Goal: Task Accomplishment & Management: Manage account settings

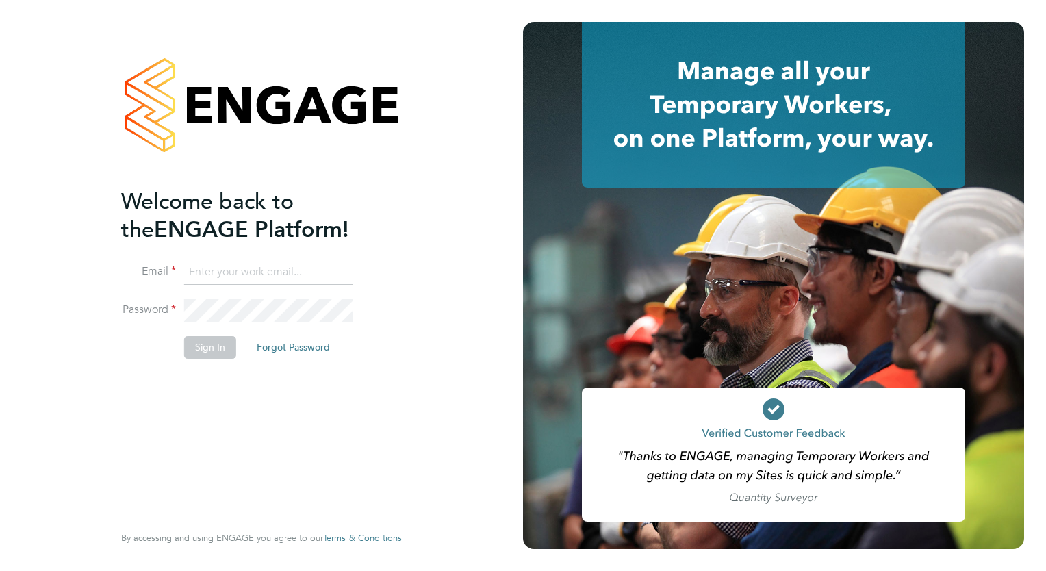
type input "wates@alliance-msp.co.uk"
click at [203, 341] on button "Sign In" at bounding box center [210, 347] width 52 height 22
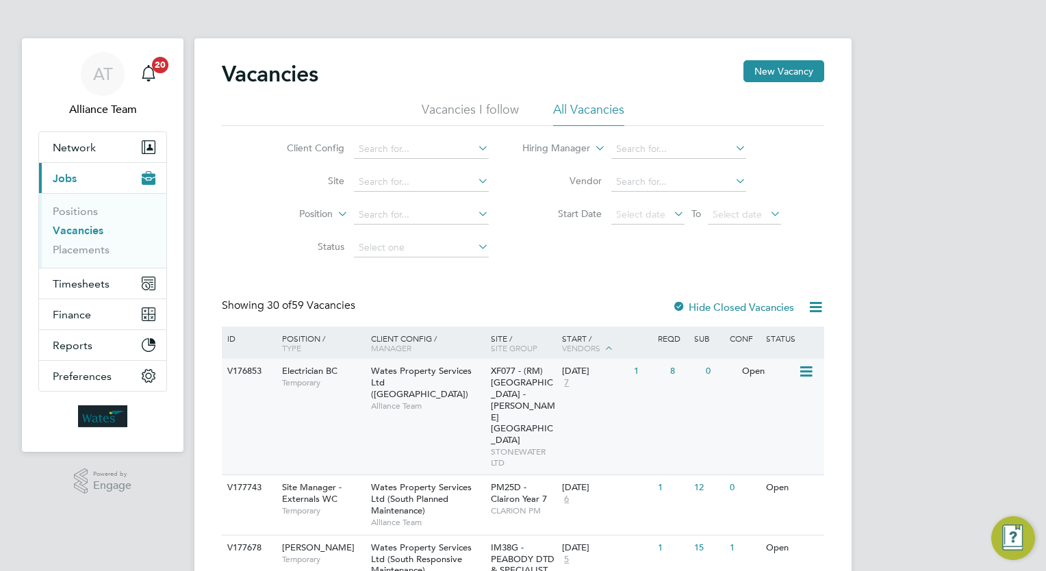
click at [408, 410] on div "V176853 Electrician BC Temporary Wates Property Services Ltd ([GEOGRAPHIC_DATA]…" at bounding box center [523, 417] width 602 height 116
click at [406, 148] on input at bounding box center [421, 149] width 135 height 19
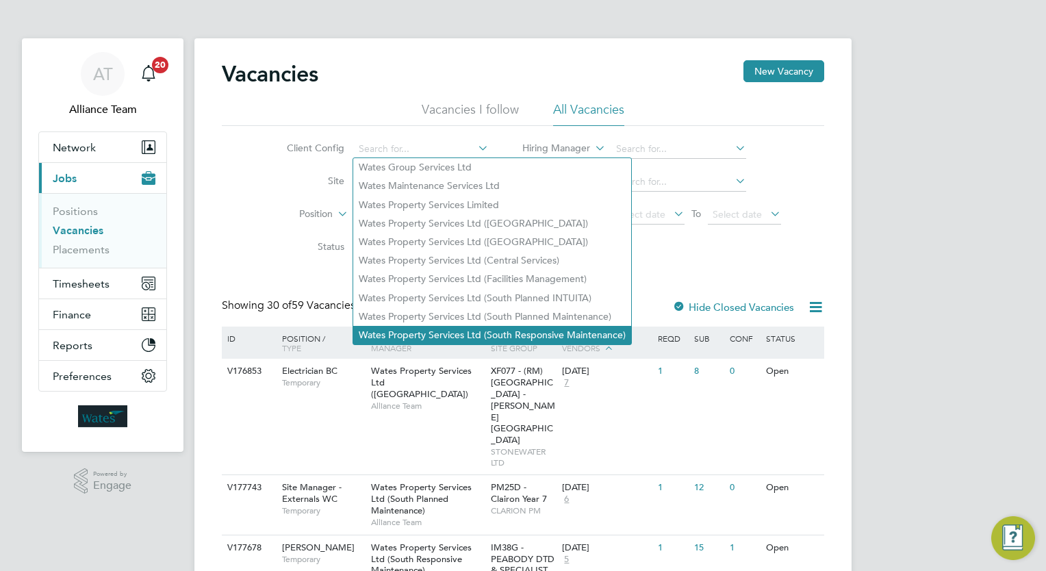
click at [541, 329] on li "Wates Property Services Ltd (South Responsive Maintenance)" at bounding box center [492, 335] width 278 height 18
type input "Wates Property Services Ltd (South Responsive Maintenance)"
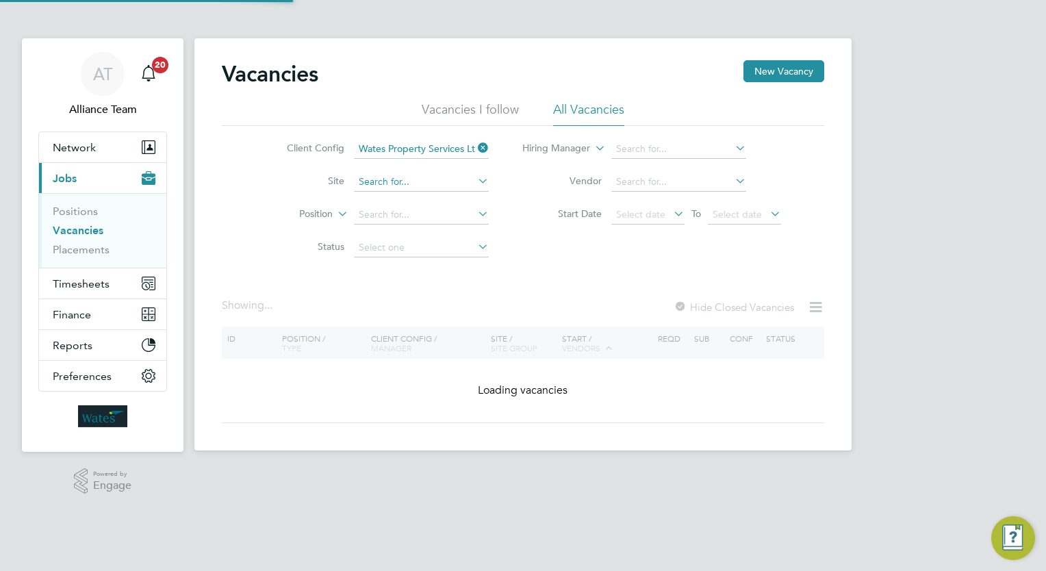
click at [419, 181] on input at bounding box center [421, 181] width 135 height 19
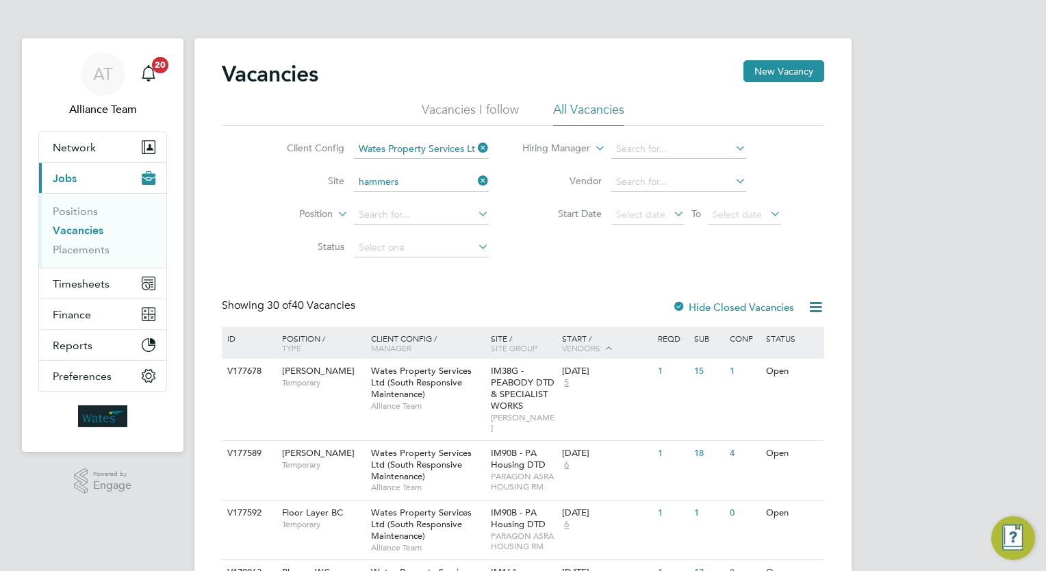
click at [438, 200] on li "XF167 - Hammers mith and Fulham" at bounding box center [432, 200] width 159 height 18
type input "XF167 - [GEOGRAPHIC_DATA]"
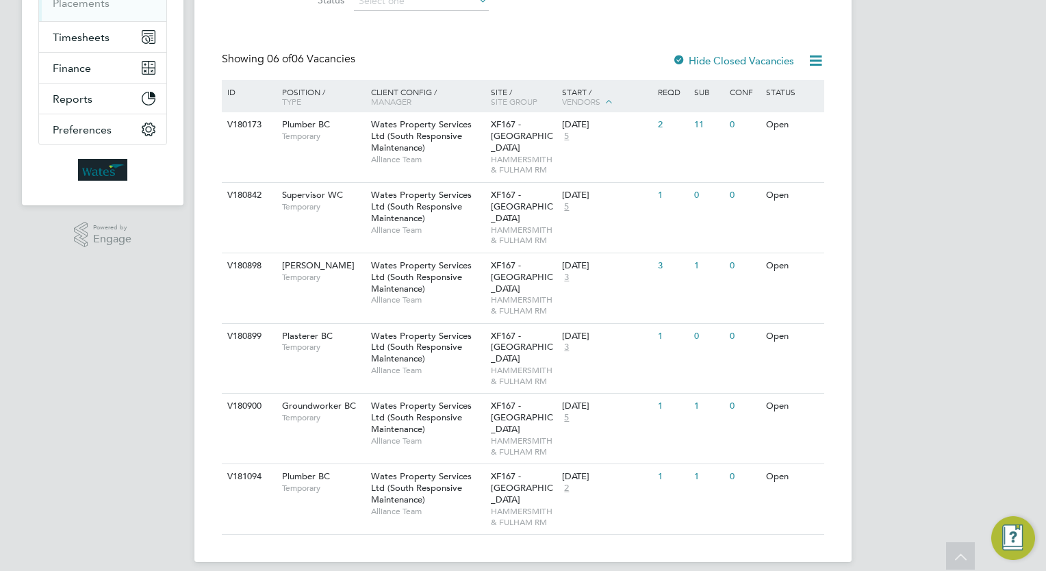
scroll to position [258, 0]
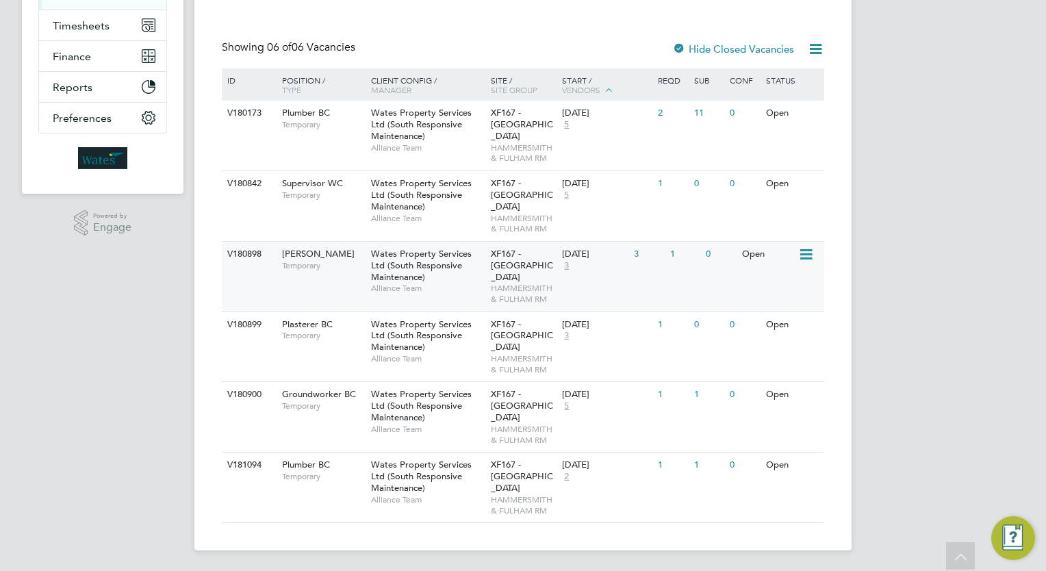
click at [482, 272] on div "Wates Property Services Ltd (South Responsive Maintenance) Alliance Team" at bounding box center [428, 271] width 120 height 59
click at [362, 348] on div "V180899 Plasterer BC Temporary Wates Property Services Ltd (South Responsive Ma…" at bounding box center [523, 346] width 602 height 70
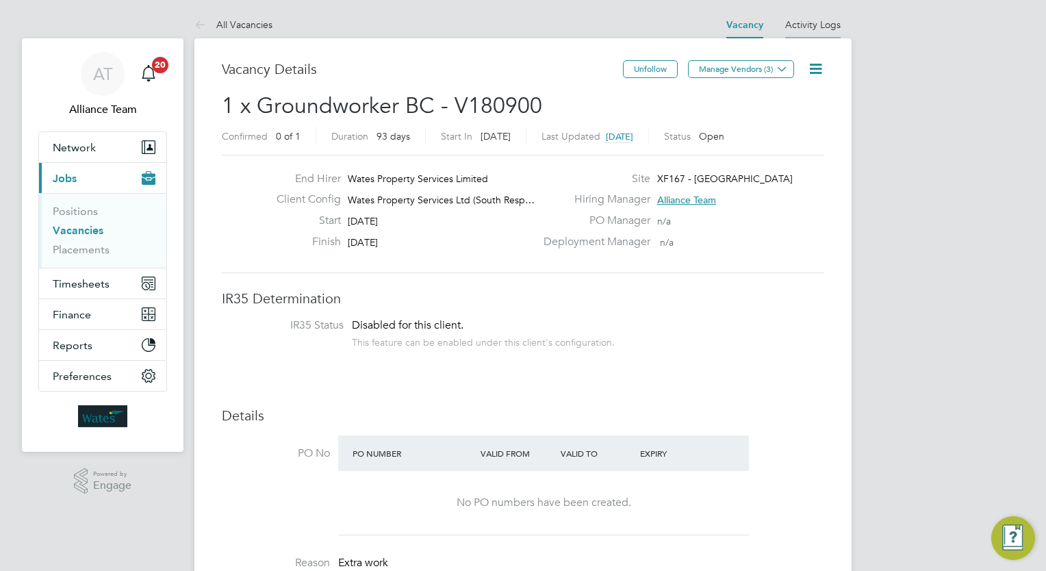
click at [827, 15] on li "Activity Logs" at bounding box center [812, 24] width 55 height 27
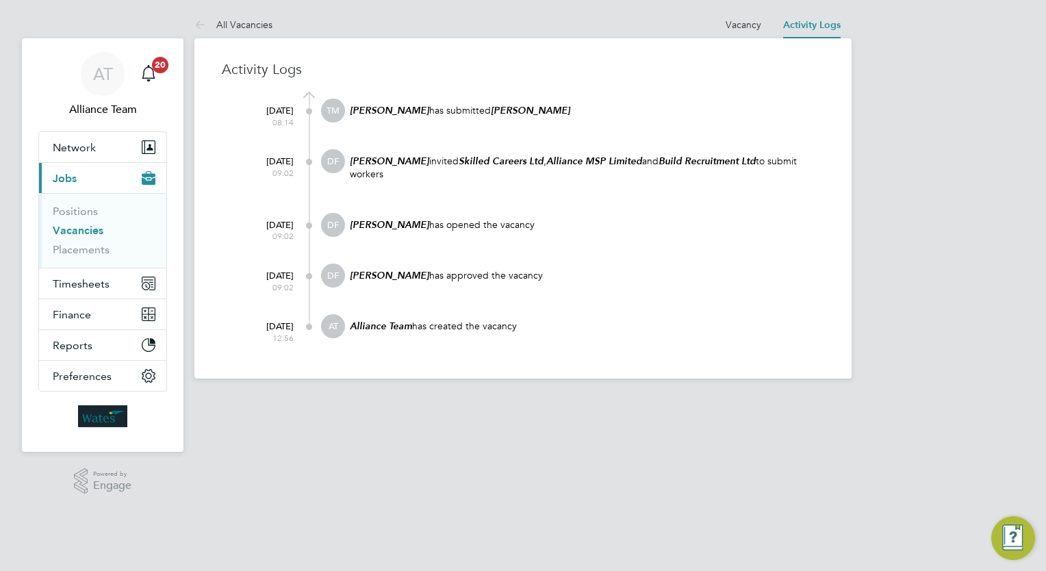
click at [630, 400] on html "AT Alliance Team Notifications 20 Applications: Network Team Members Businesses…" at bounding box center [523, 200] width 1046 height 400
click at [736, 30] on li "Vacancy" at bounding box center [743, 24] width 36 height 27
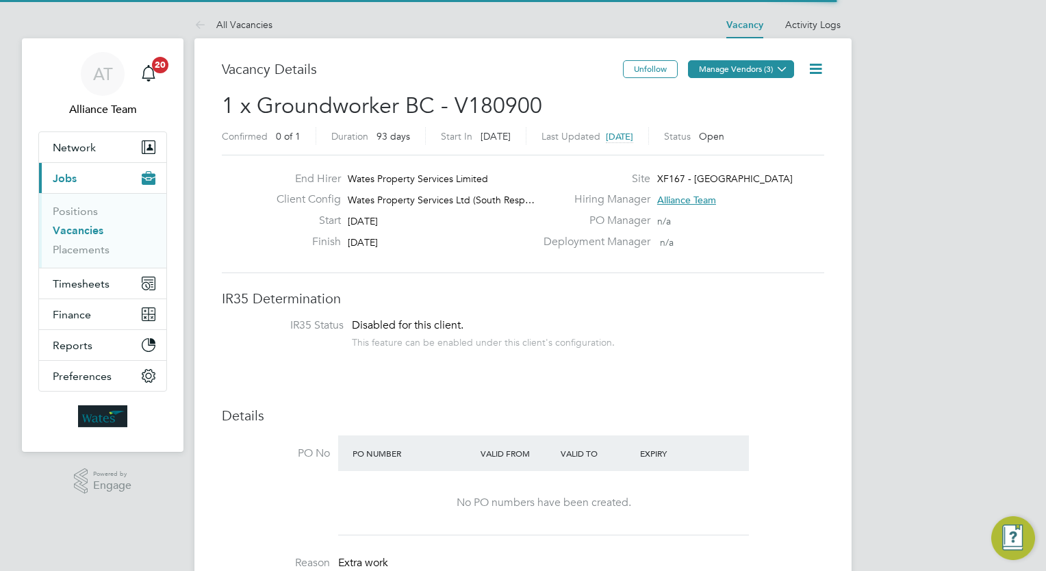
click at [762, 63] on button "Manage Vendors (3)" at bounding box center [741, 69] width 106 height 18
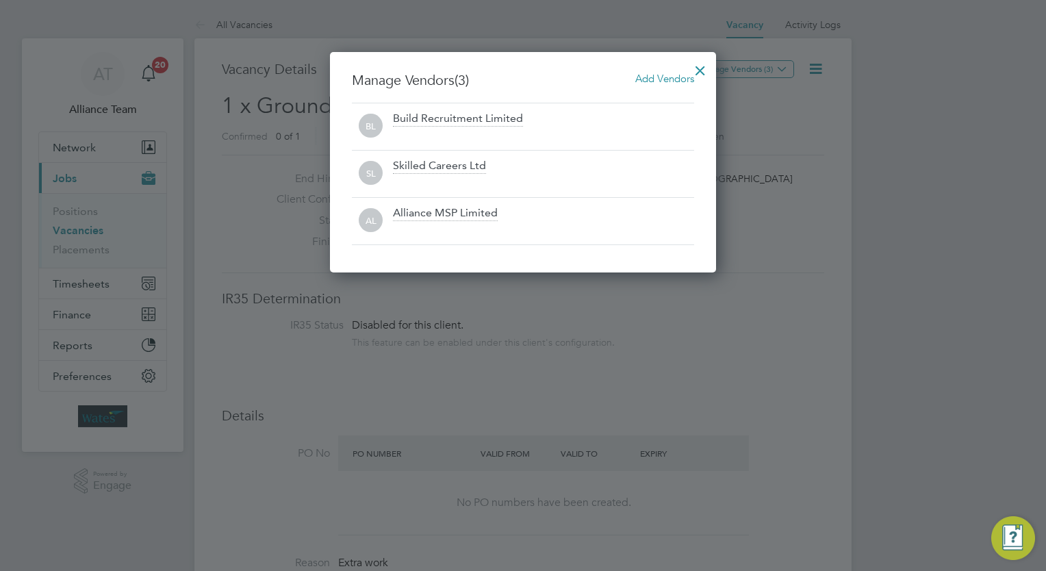
click at [660, 71] on div "Add Vendors" at bounding box center [664, 78] width 59 height 15
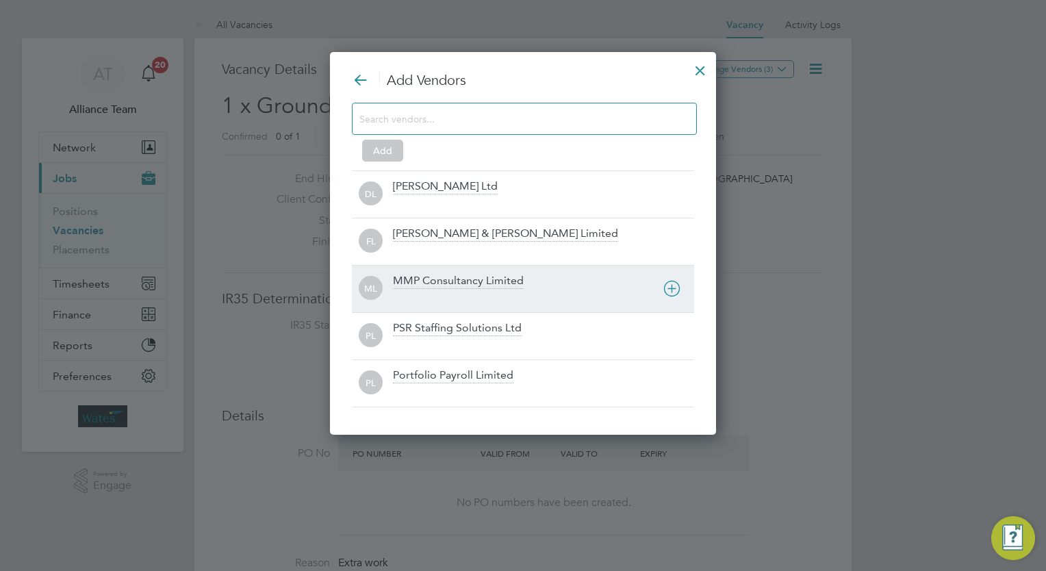
click at [444, 286] on div "MMP Consultancy Limited" at bounding box center [458, 281] width 131 height 15
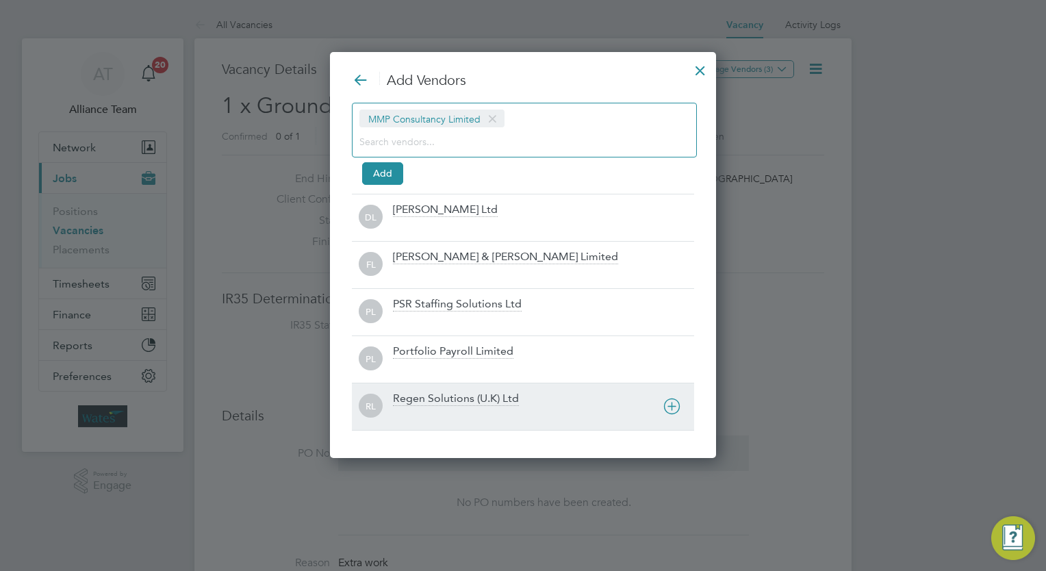
click at [425, 387] on div "RL Regen Solutions (U.K) Ltd" at bounding box center [523, 406] width 342 height 47
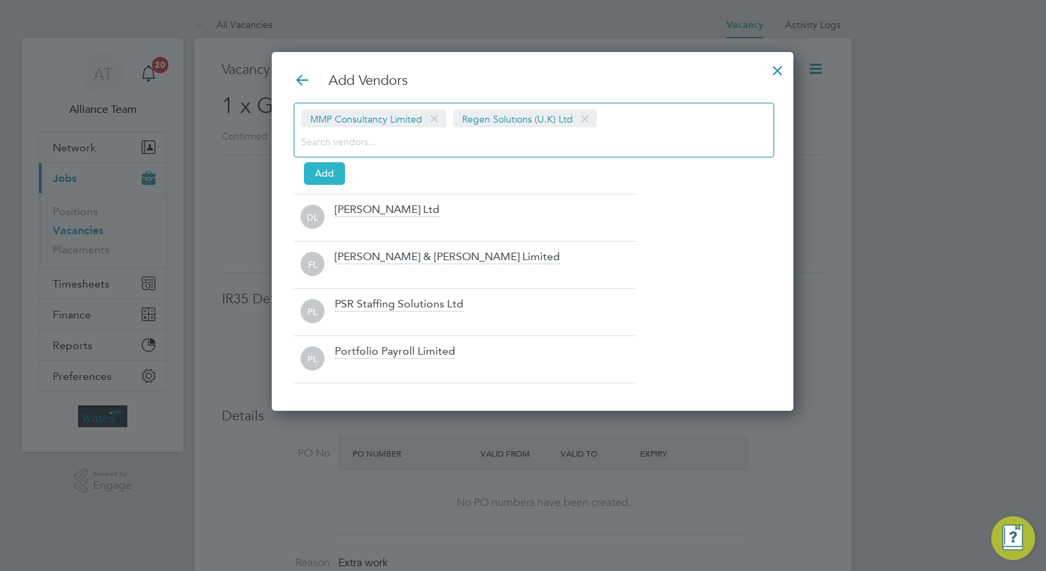
click at [317, 163] on button "Add" at bounding box center [324, 173] width 41 height 22
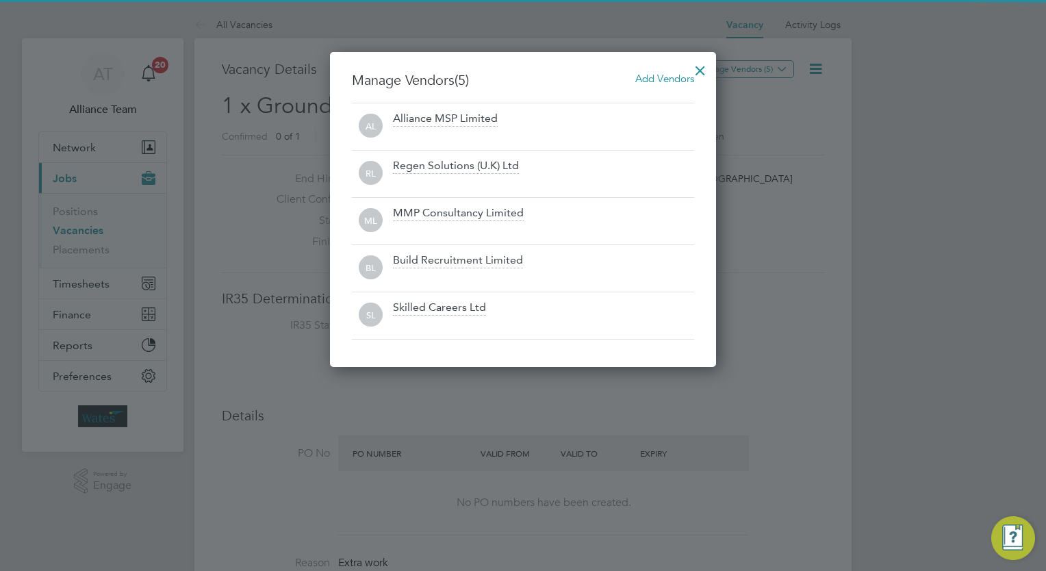
click at [701, 70] on div at bounding box center [700, 67] width 25 height 25
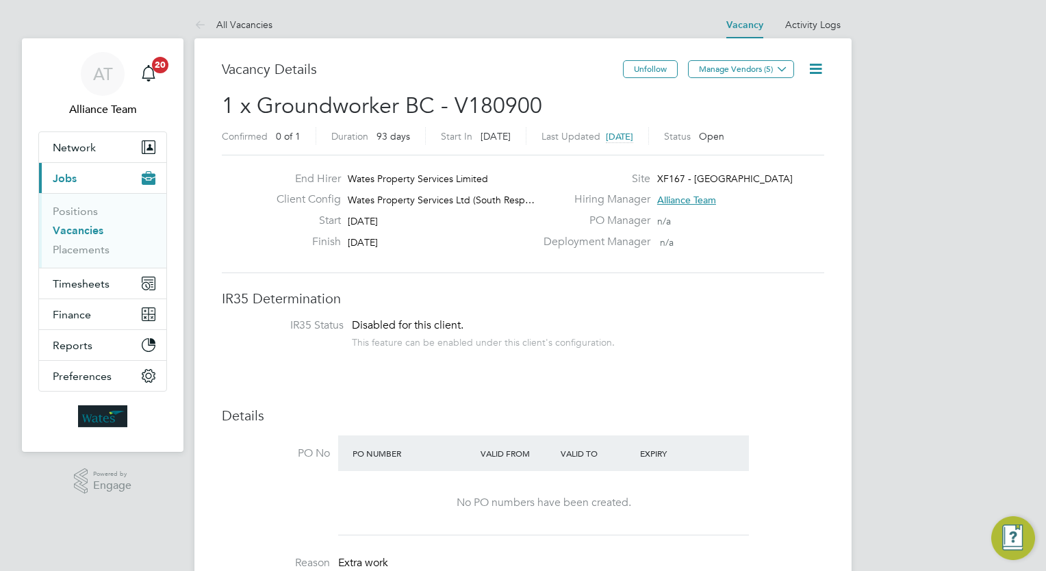
click at [812, 74] on icon at bounding box center [815, 68] width 17 height 17
click at [782, 144] on li "Followers" at bounding box center [782, 147] width 79 height 19
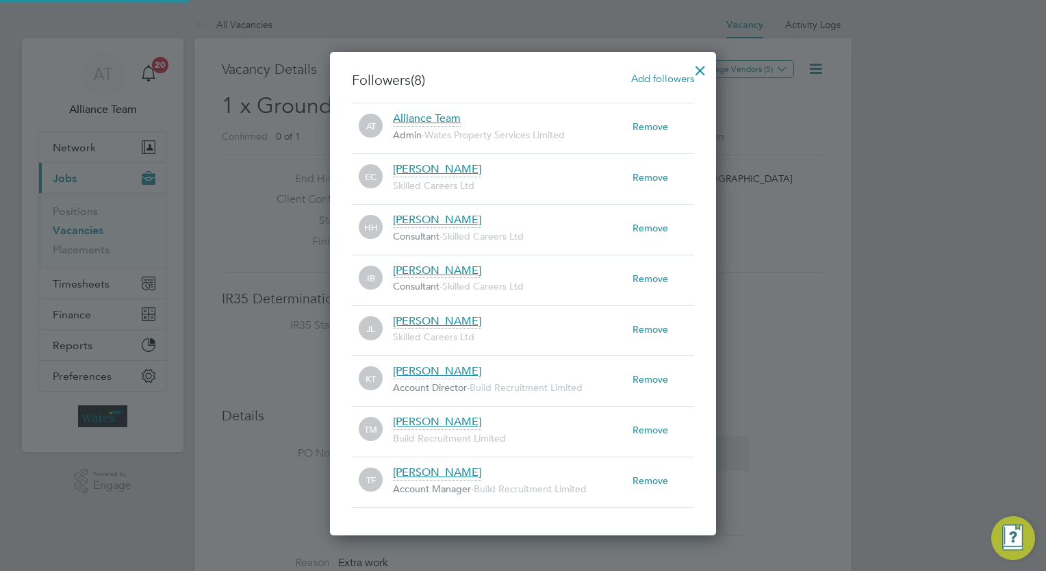
click at [668, 68] on div "Followers (8) Add followers AT Alliance Team Admin - Wates Property Services Li…" at bounding box center [523, 293] width 386 height 483
click at [654, 82] on span "Add followers" at bounding box center [662, 78] width 63 height 13
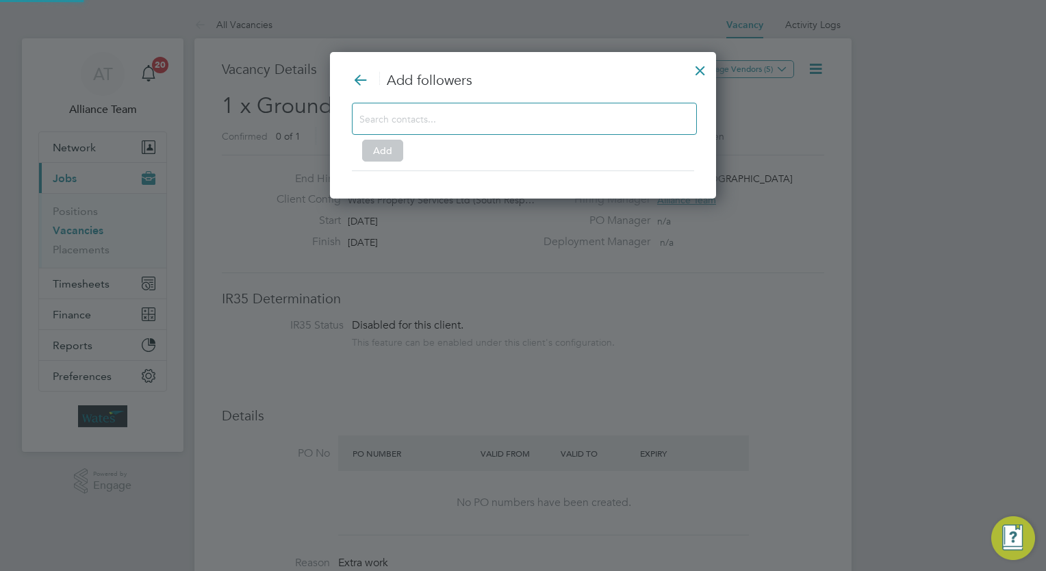
click at [507, 123] on input at bounding box center [513, 119] width 308 height 18
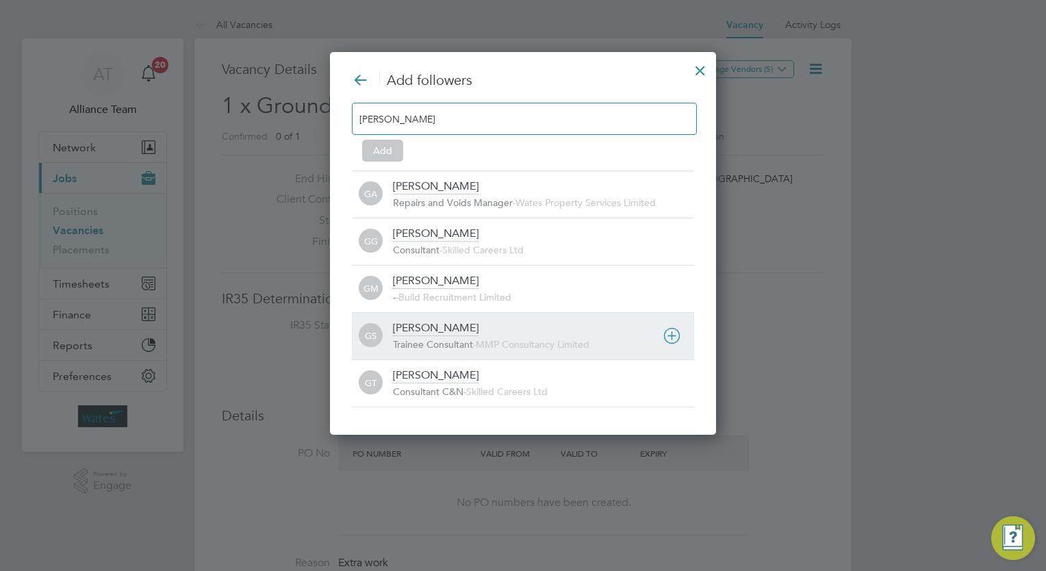
type input "george"
click at [467, 335] on div "George Stacey Trainee Consultant - MMP Consultancy Limited" at bounding box center [543, 336] width 301 height 30
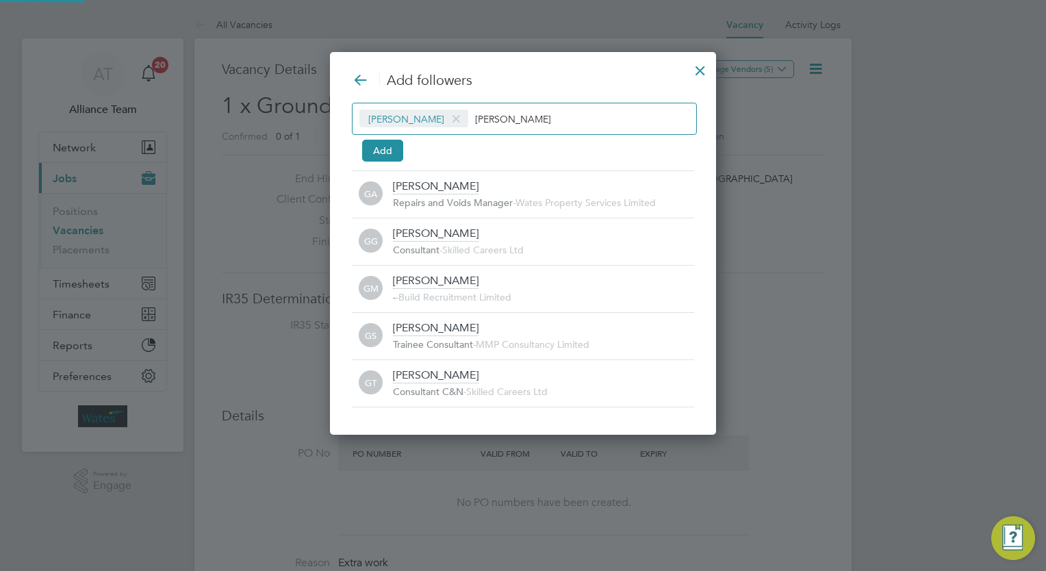
click at [525, 119] on input "george" at bounding box center [518, 119] width 86 height 18
type input "g"
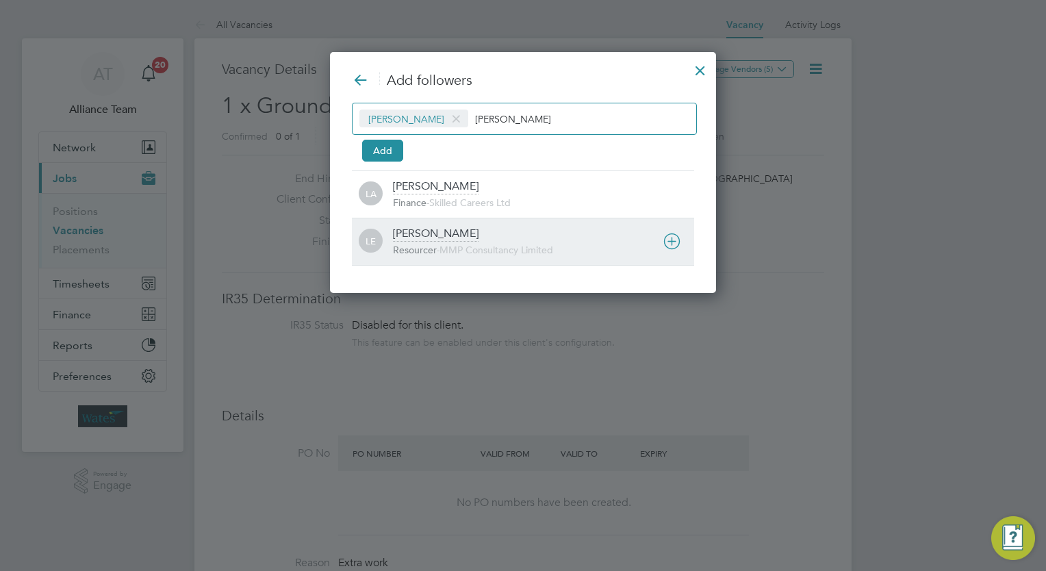
type input "libby"
click at [463, 235] on div "Libby Evans Resourcer - MMP Consultancy Limited" at bounding box center [543, 242] width 301 height 30
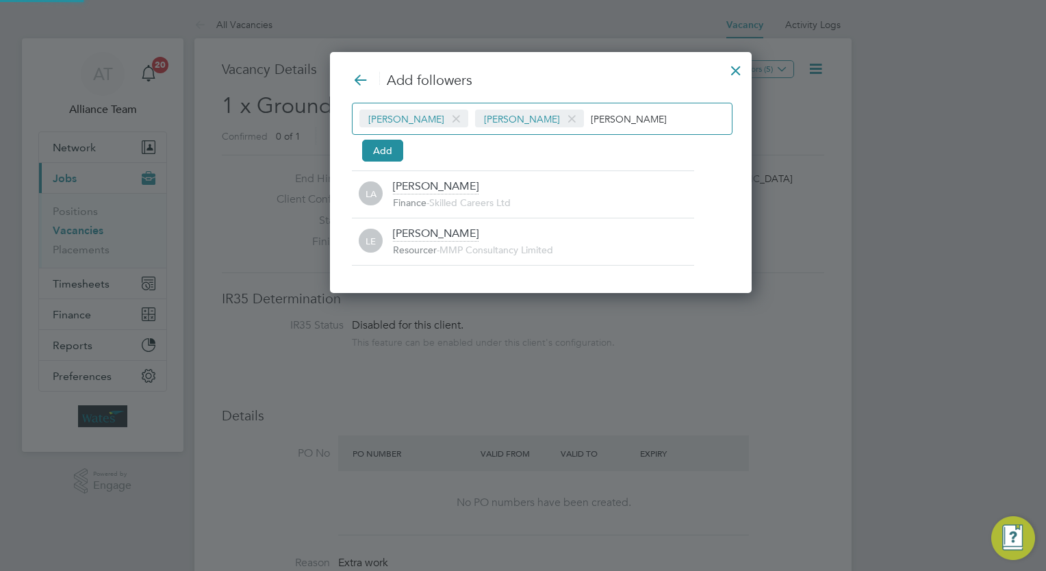
click at [608, 119] on input "libby" at bounding box center [634, 119] width 86 height 18
type input "l"
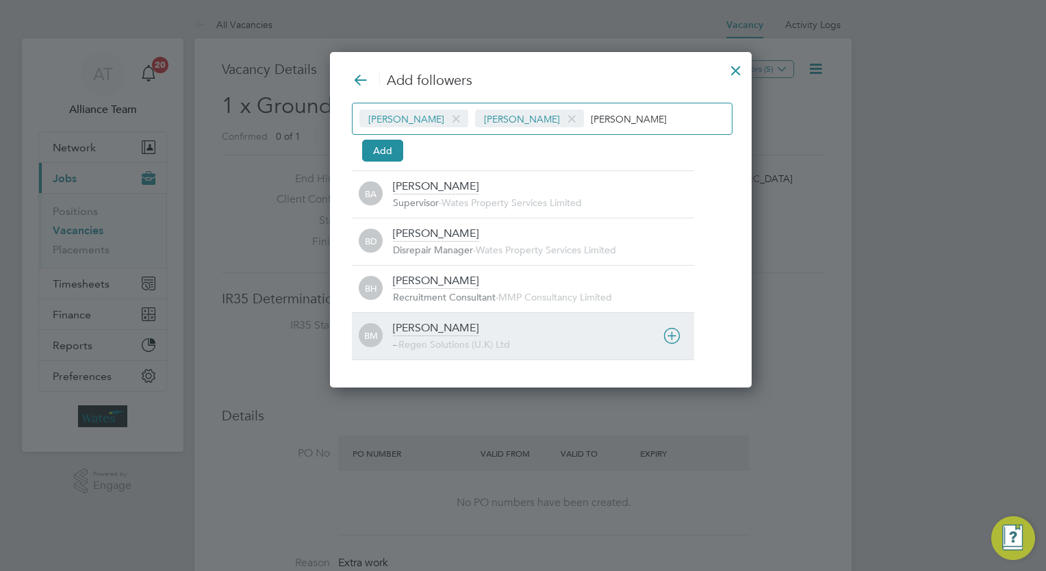
type input "billy"
click at [469, 327] on div "Billy Mcnamara - - Regen Solutions (U.K) Ltd" at bounding box center [543, 336] width 301 height 30
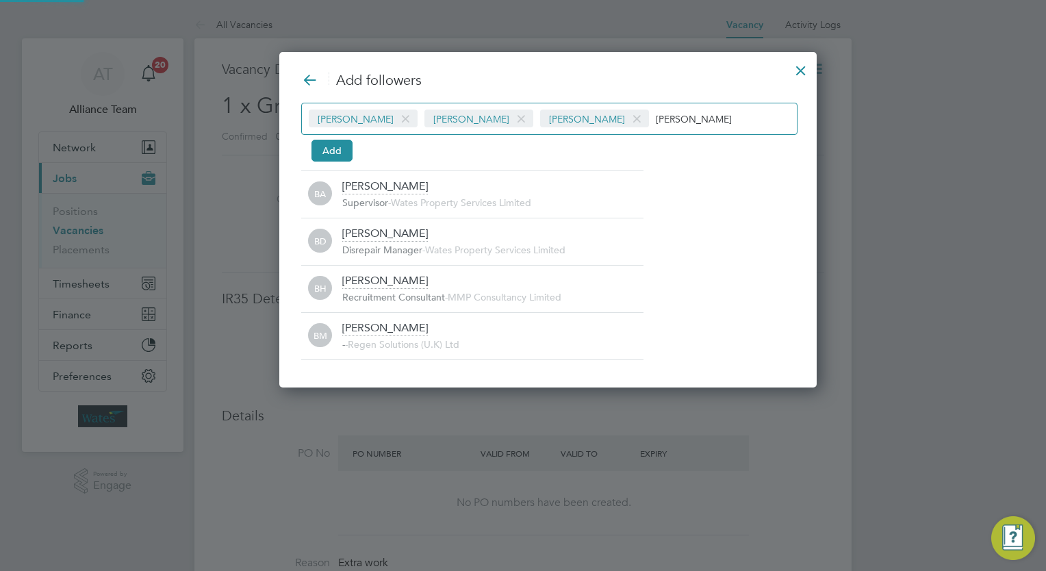
click at [673, 117] on input "billy" at bounding box center [699, 119] width 86 height 18
type input "b"
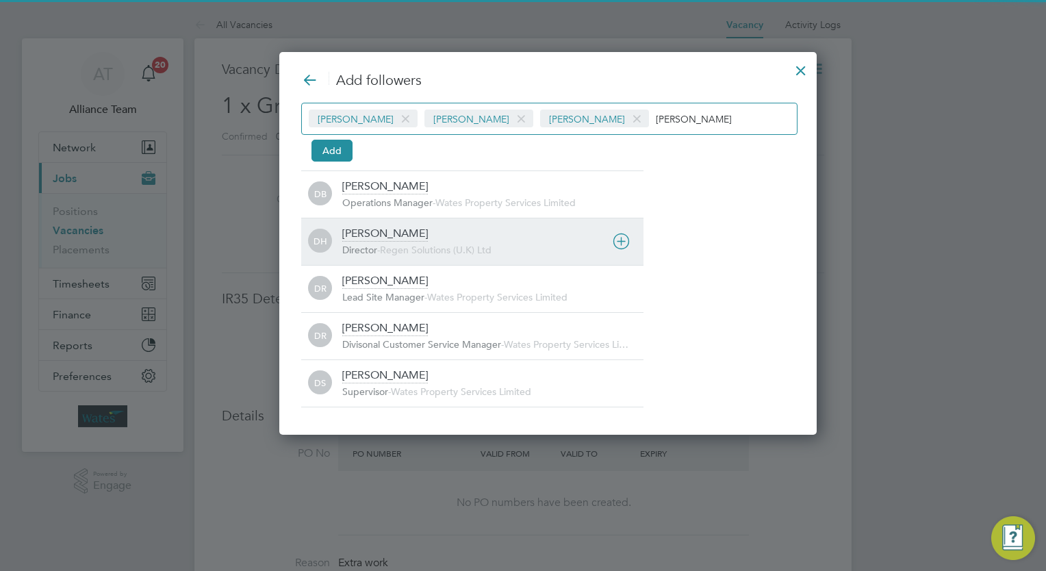
type input "darren"
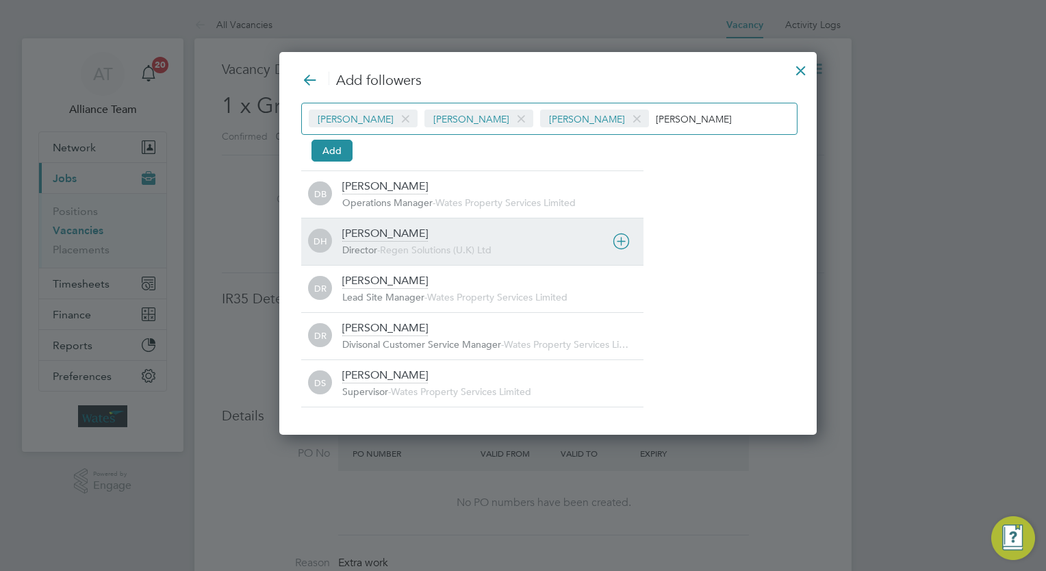
click at [440, 244] on span "Regen Solutions (U.K) Ltd" at bounding box center [436, 250] width 112 height 12
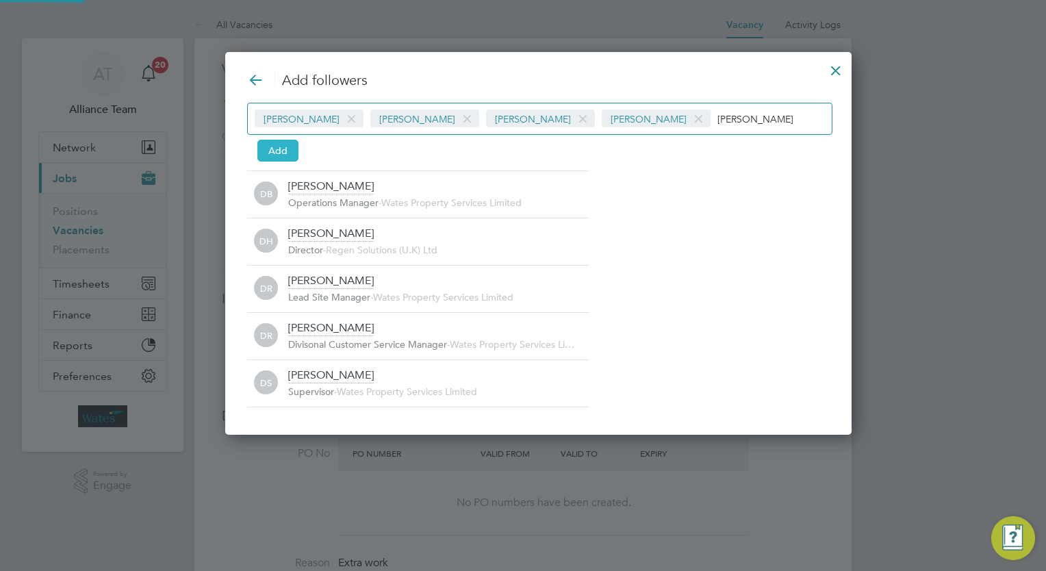
click at [281, 148] on button "Add" at bounding box center [277, 151] width 41 height 22
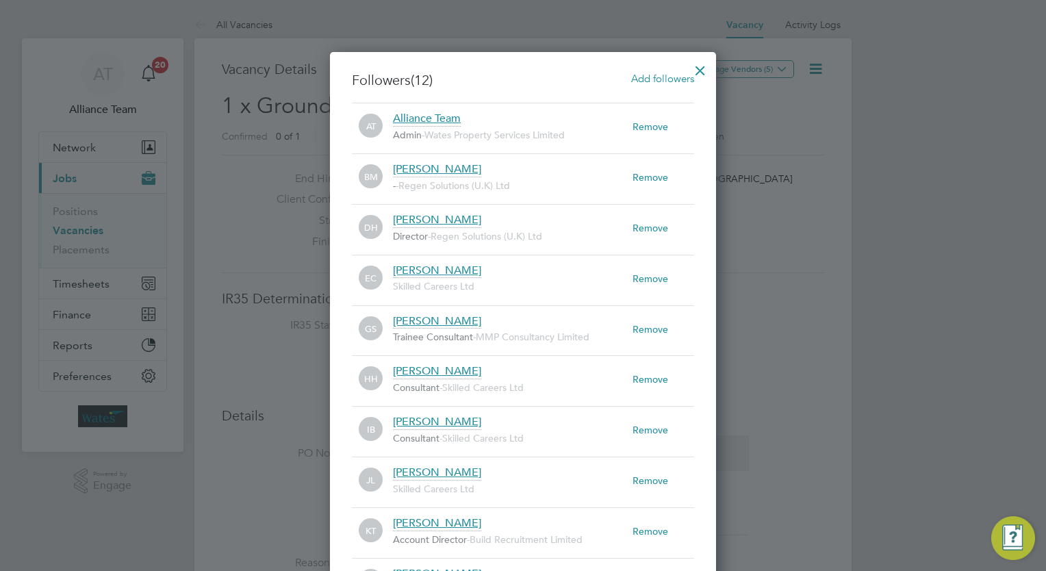
click at [708, 68] on div at bounding box center [700, 67] width 25 height 25
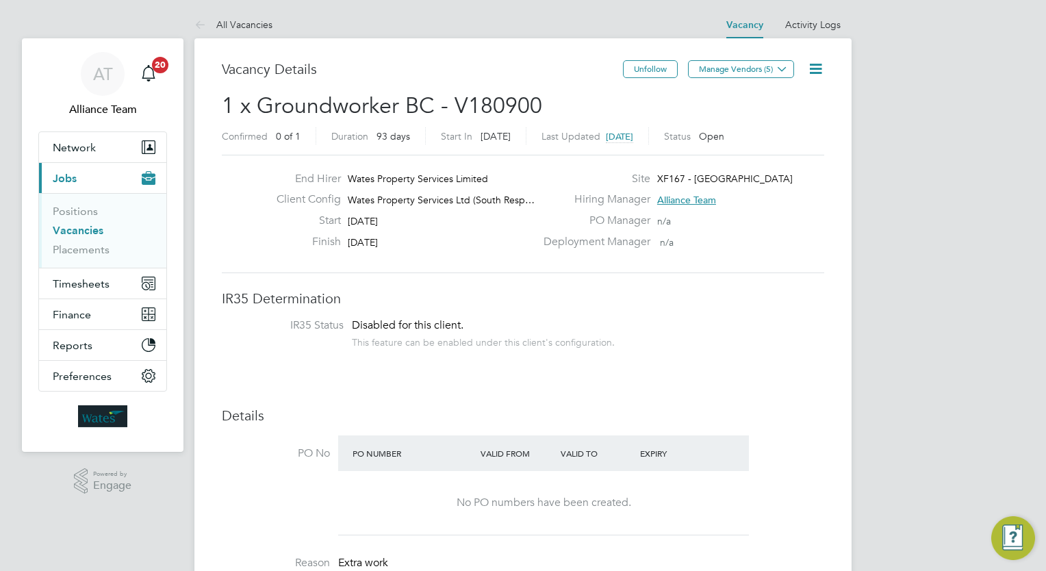
click at [361, 109] on span "1 x Groundworker BC - V180900" at bounding box center [382, 105] width 320 height 27
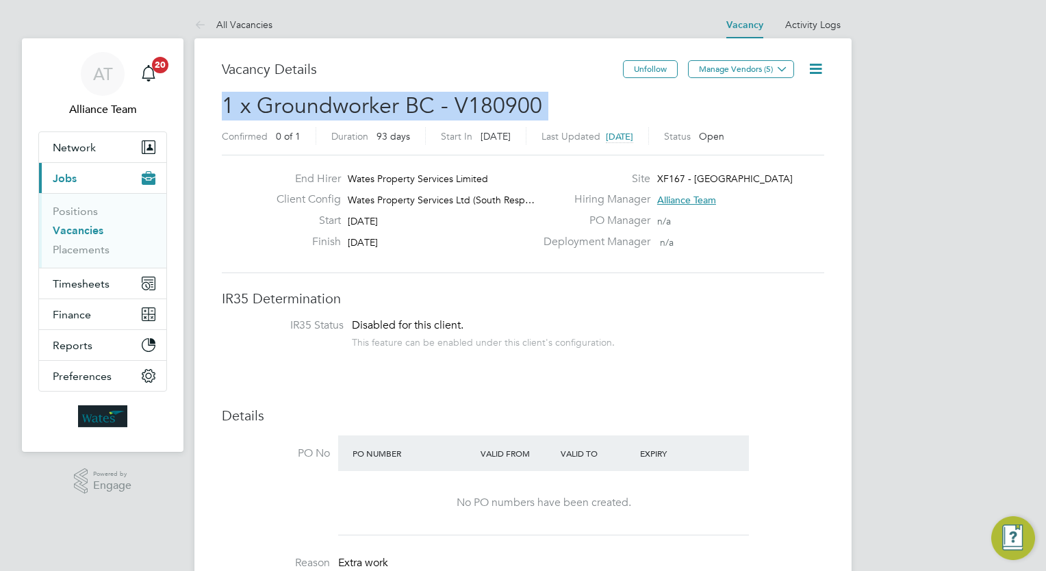
copy h2 "1 x Groundworker BC - V180900 Confirmed"
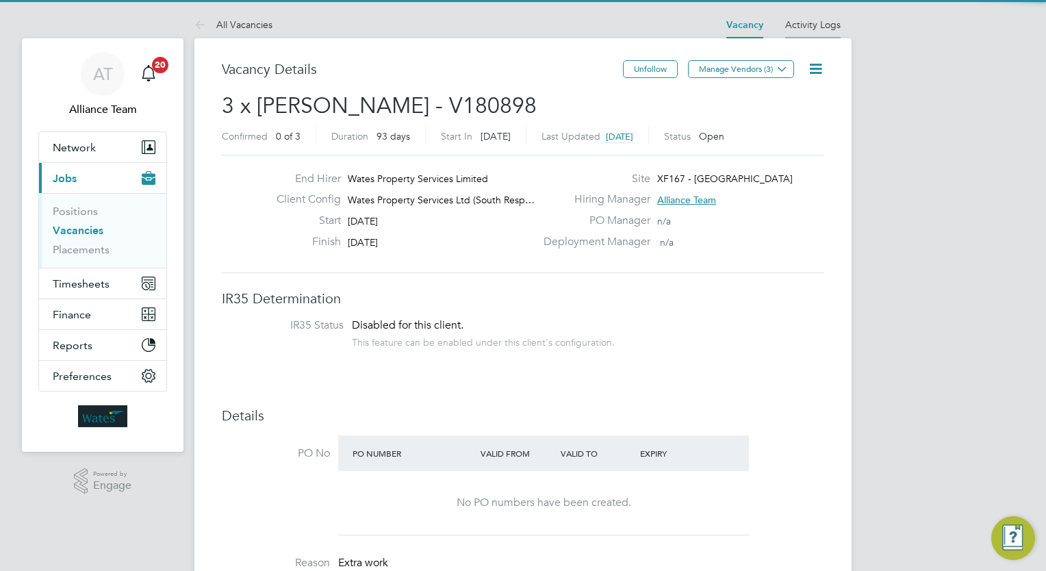
click at [810, 31] on li "Activity Logs" at bounding box center [812, 24] width 55 height 27
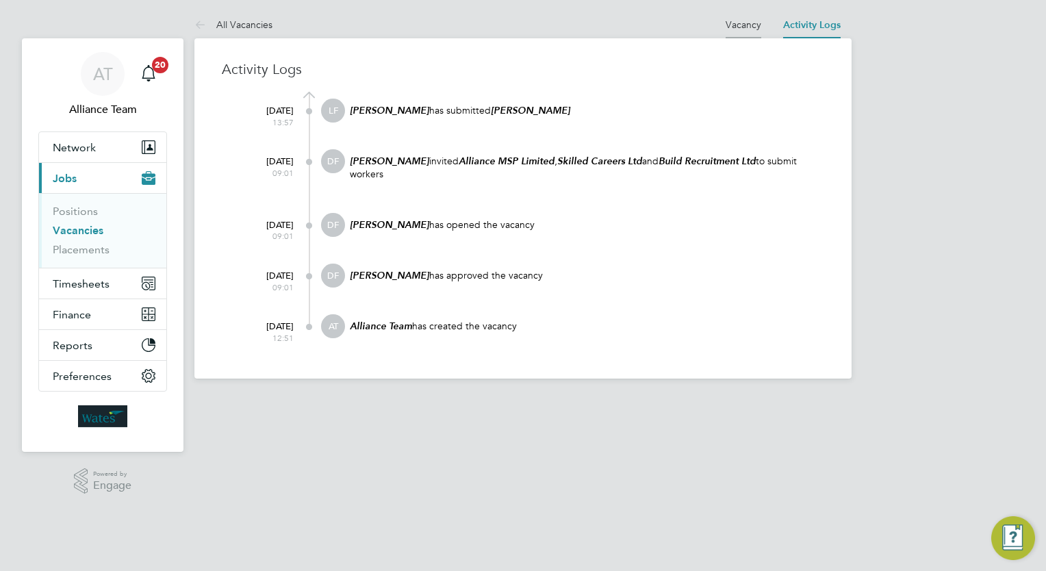
click at [742, 25] on link "Vacancy" at bounding box center [743, 24] width 36 height 12
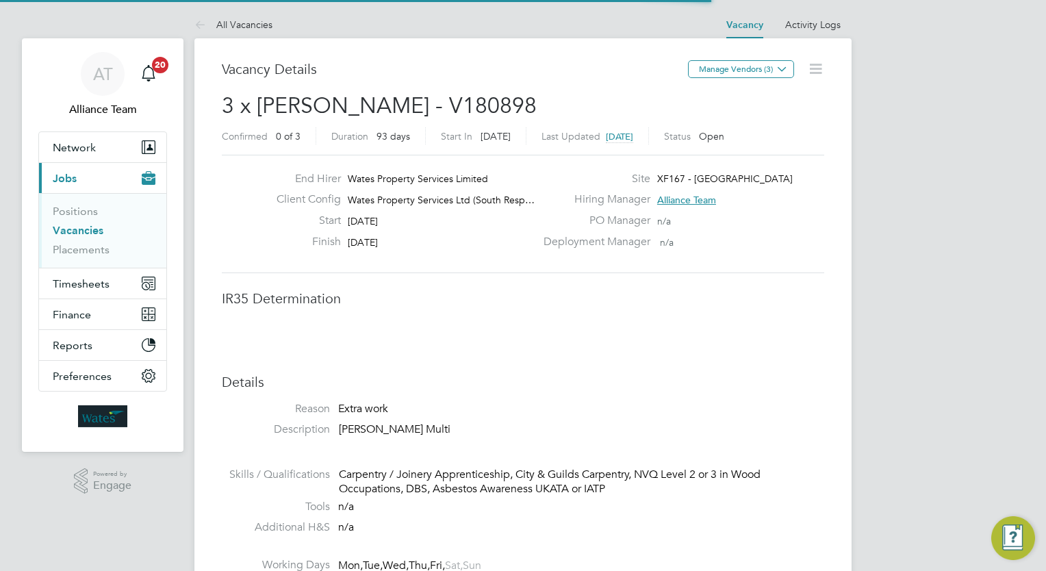
scroll to position [24, 214]
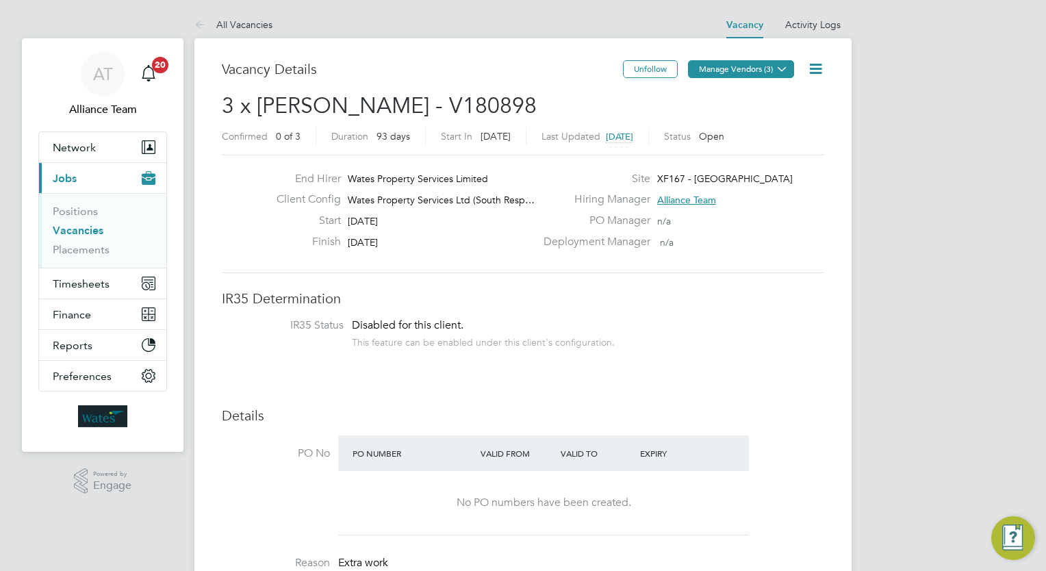
click at [730, 74] on button "Manage Vendors (3)" at bounding box center [741, 69] width 106 height 18
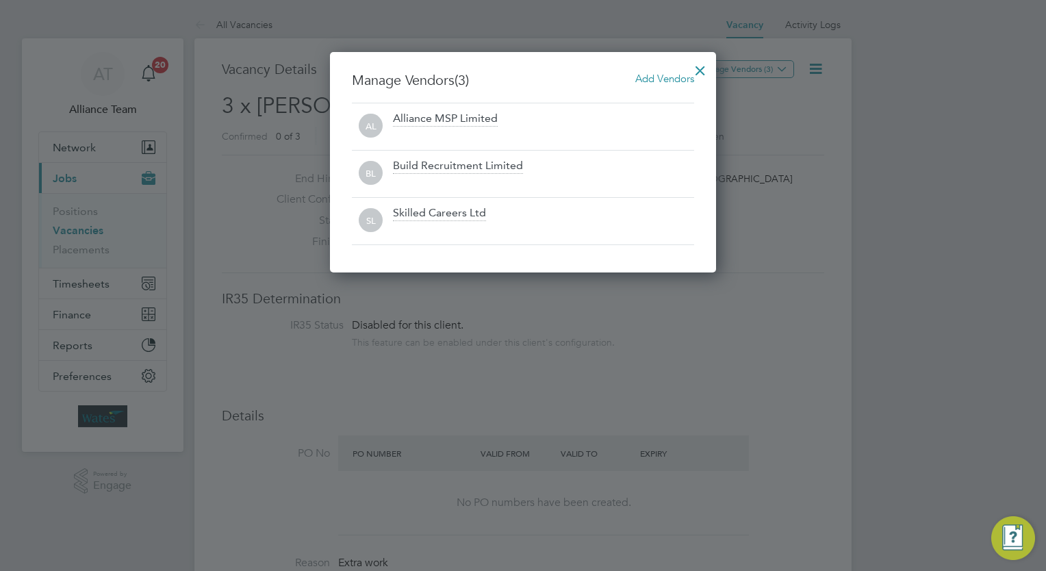
click at [671, 77] on span "Add Vendors" at bounding box center [664, 78] width 59 height 13
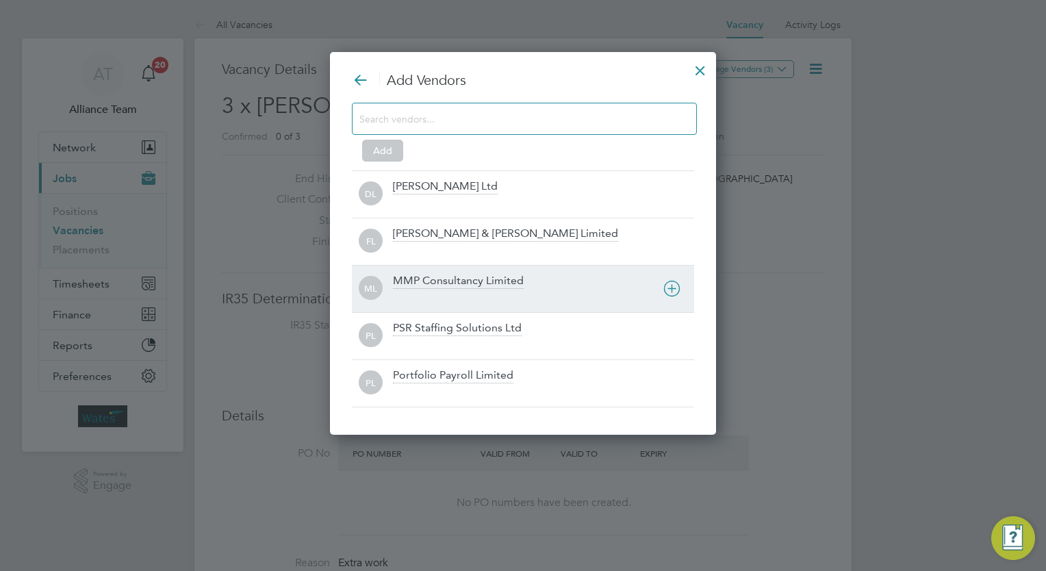
click at [458, 300] on div at bounding box center [543, 298] width 301 height 14
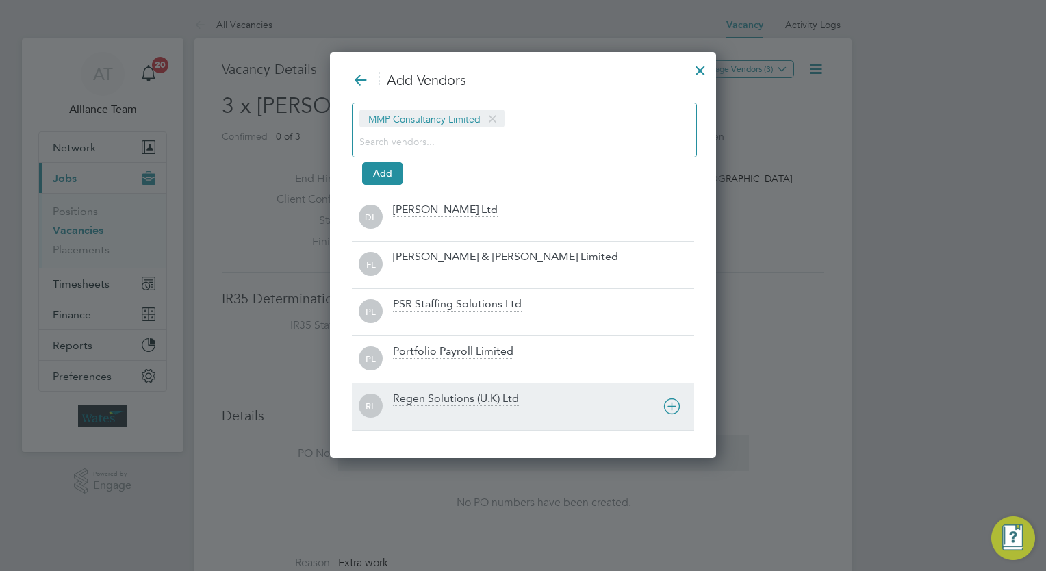
click at [433, 391] on div "Regen Solutions (U.K) Ltd" at bounding box center [456, 398] width 126 height 15
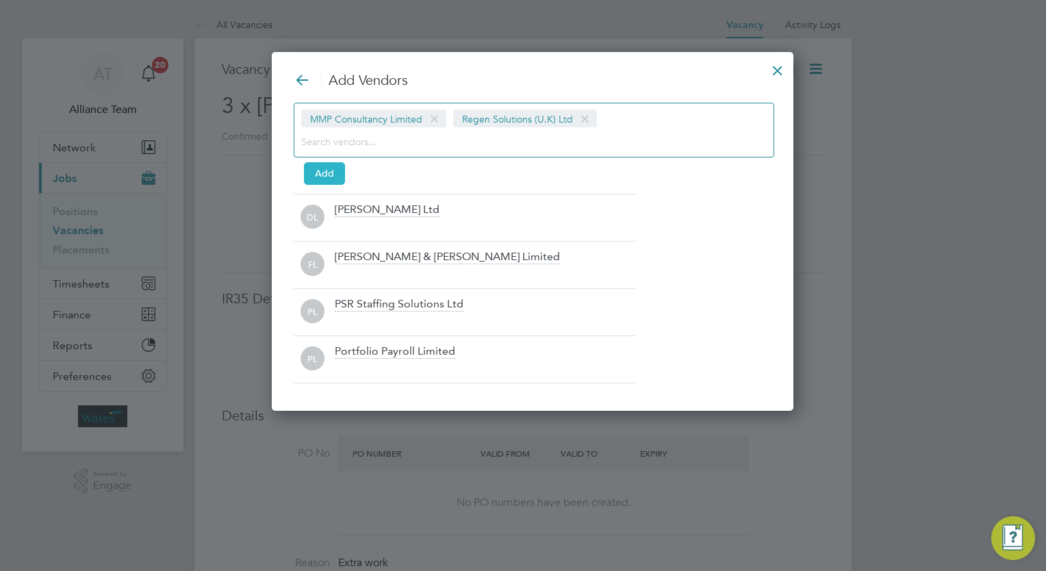
click at [329, 168] on button "Add" at bounding box center [324, 173] width 41 height 22
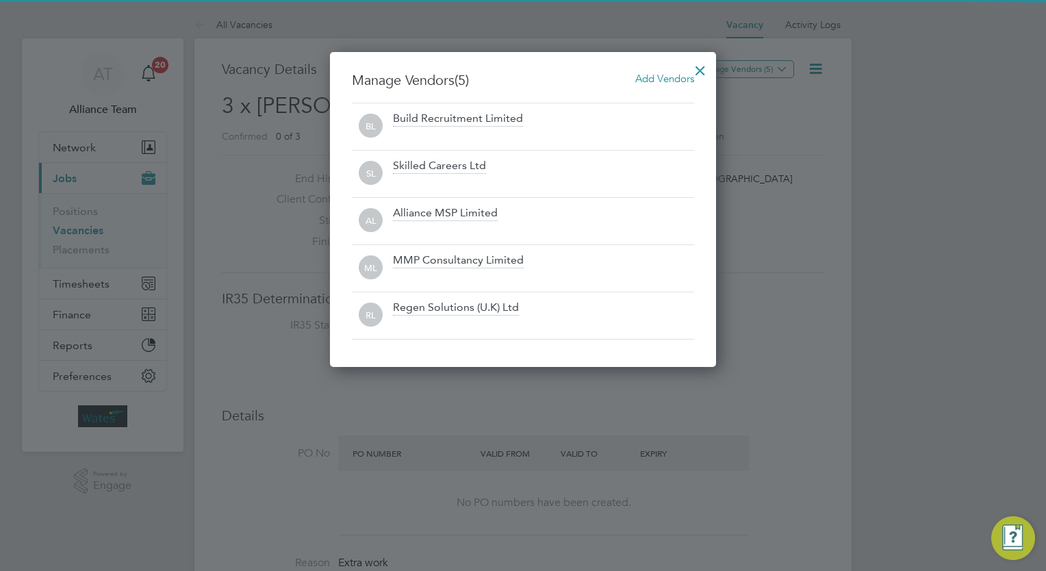
click at [704, 64] on div at bounding box center [700, 67] width 25 height 25
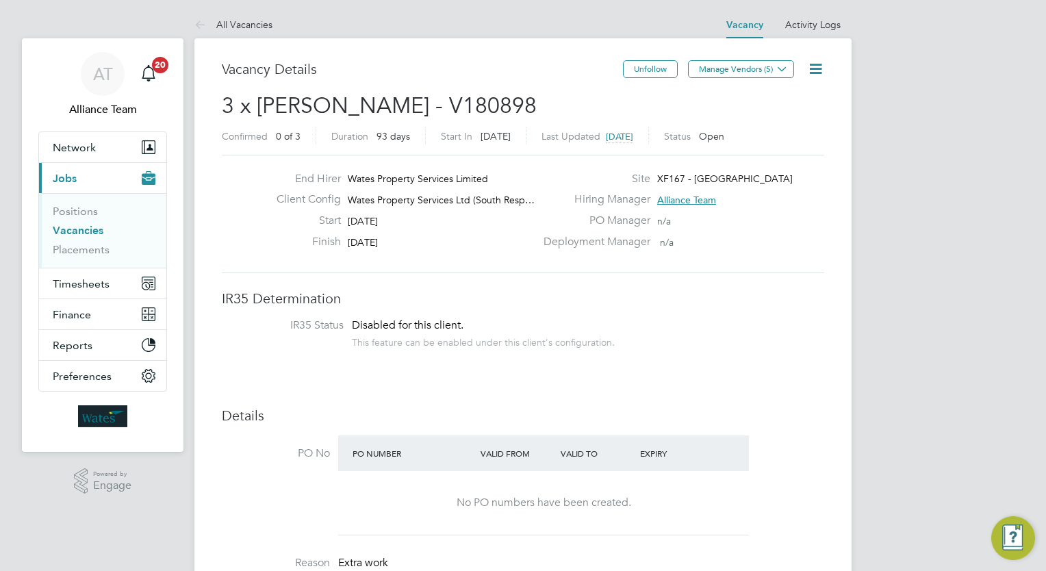
click at [819, 72] on icon at bounding box center [815, 68] width 17 height 17
click at [782, 144] on li "Followers" at bounding box center [782, 147] width 79 height 19
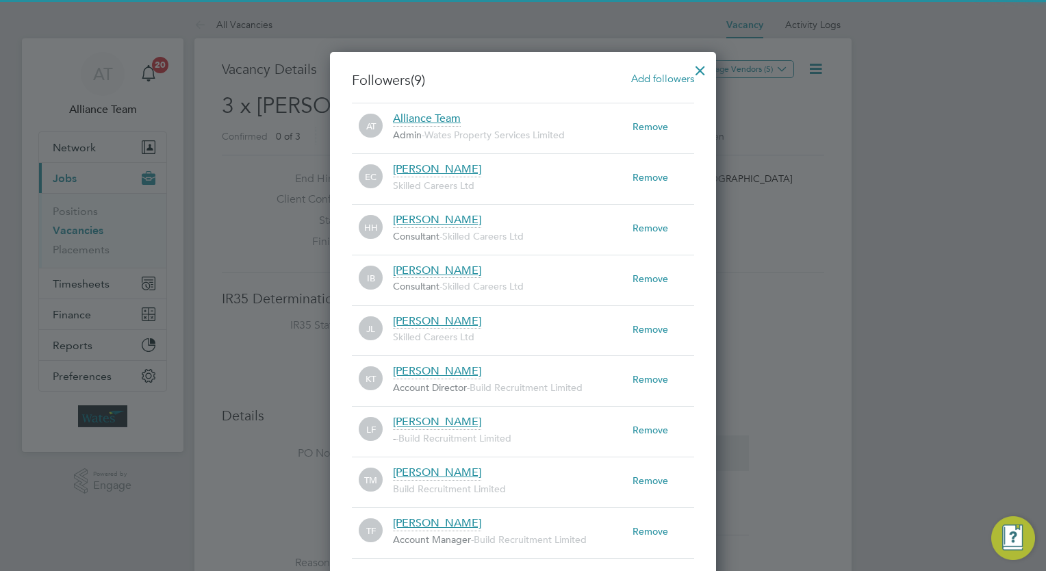
click at [663, 80] on span "Add followers" at bounding box center [662, 78] width 63 height 13
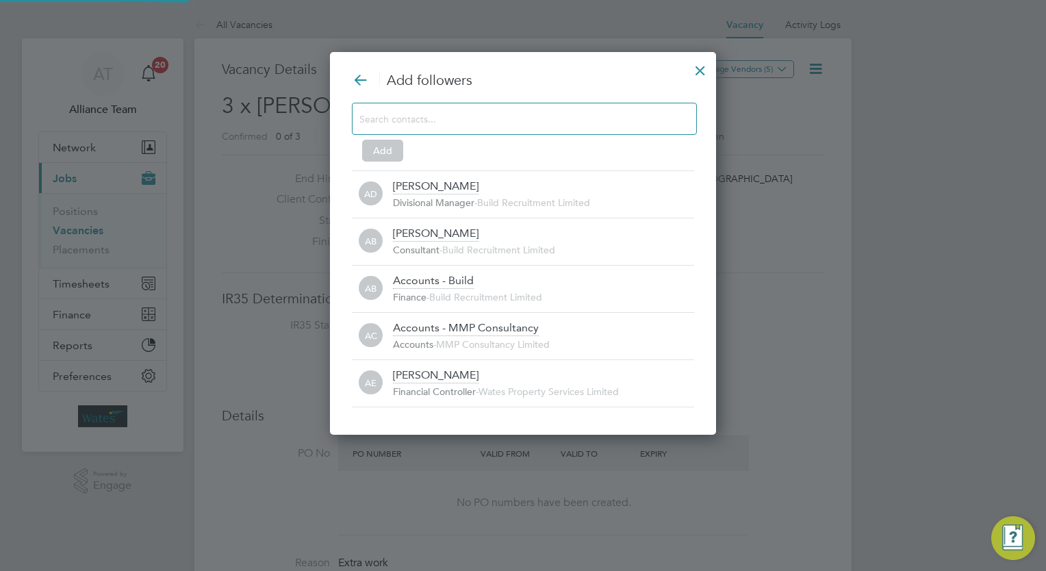
click at [480, 111] on input at bounding box center [513, 119] width 308 height 18
click at [459, 118] on input at bounding box center [513, 119] width 308 height 18
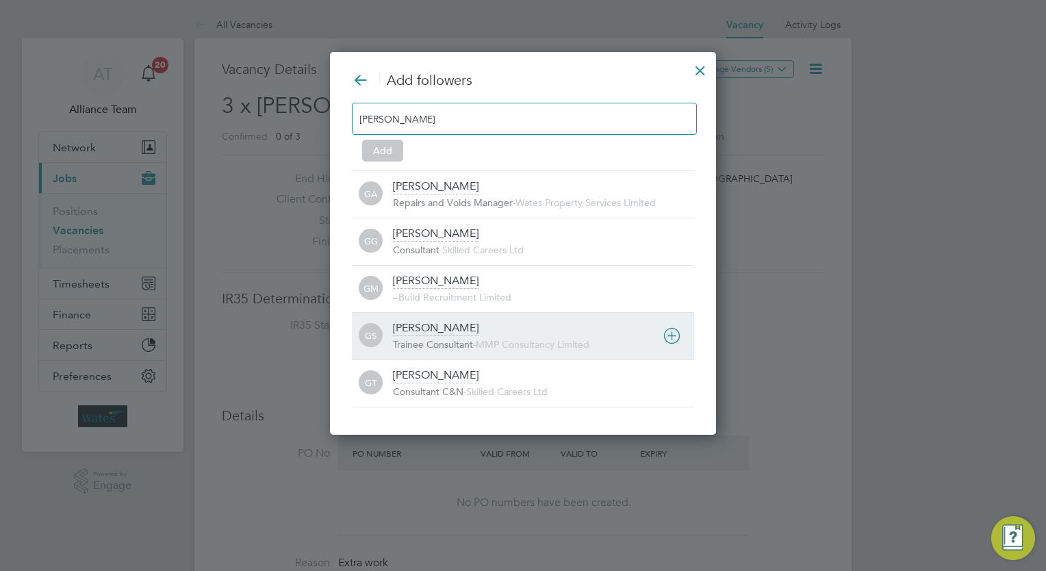
type input "george"
click at [443, 332] on div "George Stacey" at bounding box center [436, 328] width 86 height 15
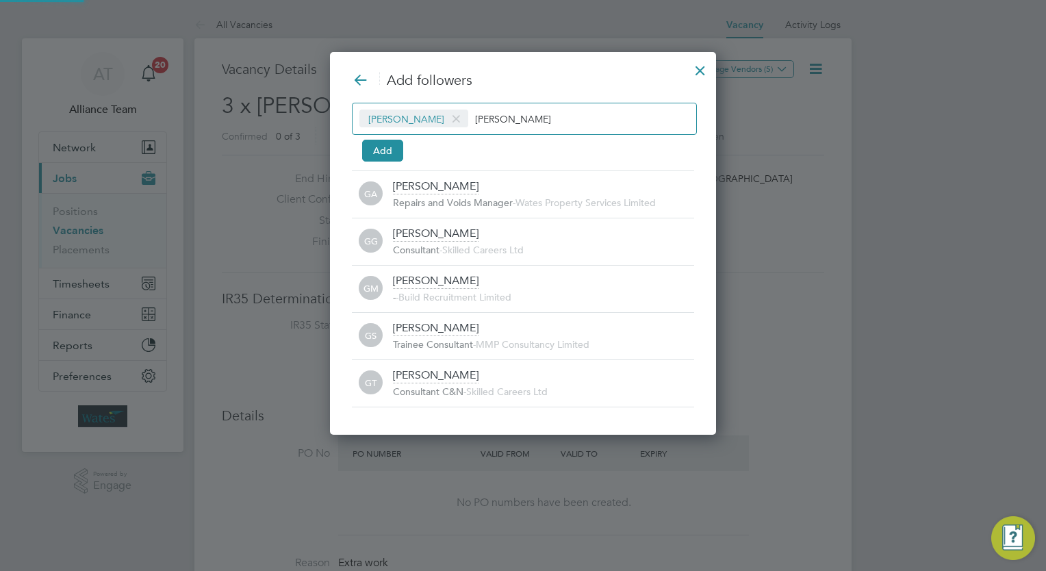
click at [519, 103] on div "George Stacey george" at bounding box center [524, 119] width 345 height 32
type input "g"
type input "n"
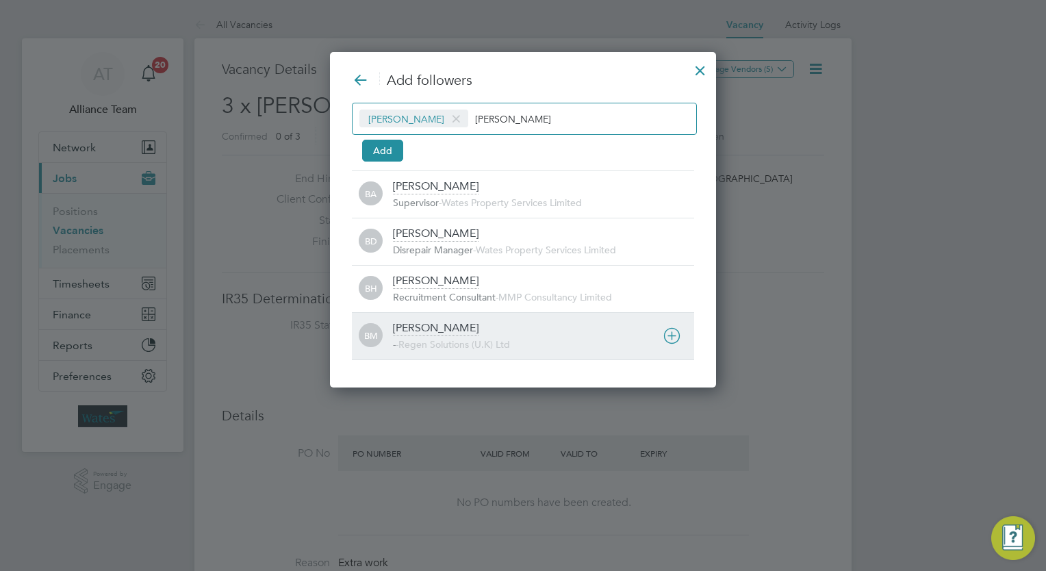
type input "billy"
click at [443, 321] on div "Billy Mcnamara" at bounding box center [436, 328] width 86 height 15
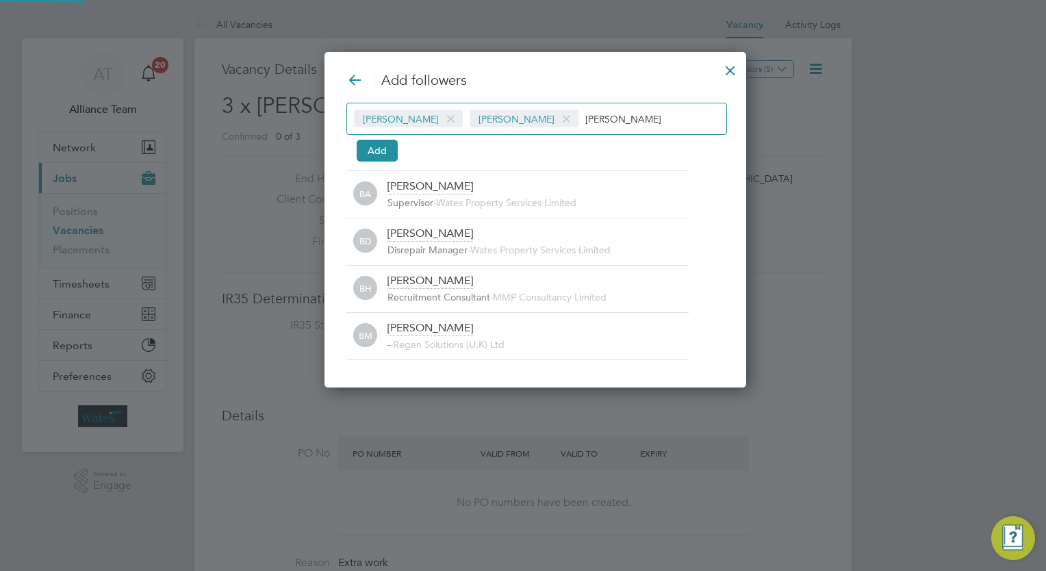
click at [614, 111] on input "billy" at bounding box center [628, 119] width 86 height 18
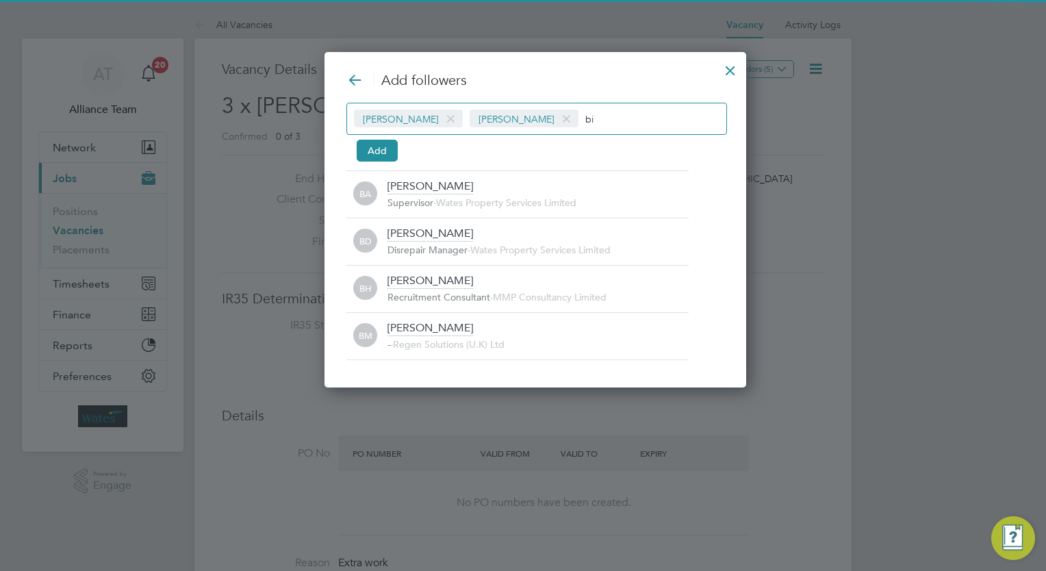
type input "b"
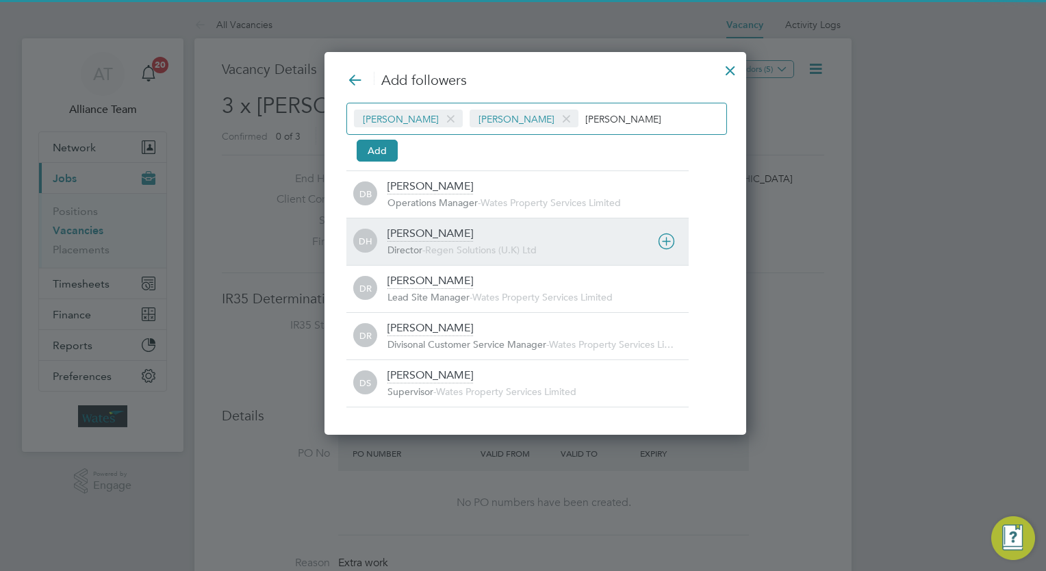
type input "darren"
click at [490, 239] on div "Darren Hartman Director - Regen Solutions (U.K) Ltd" at bounding box center [537, 242] width 301 height 30
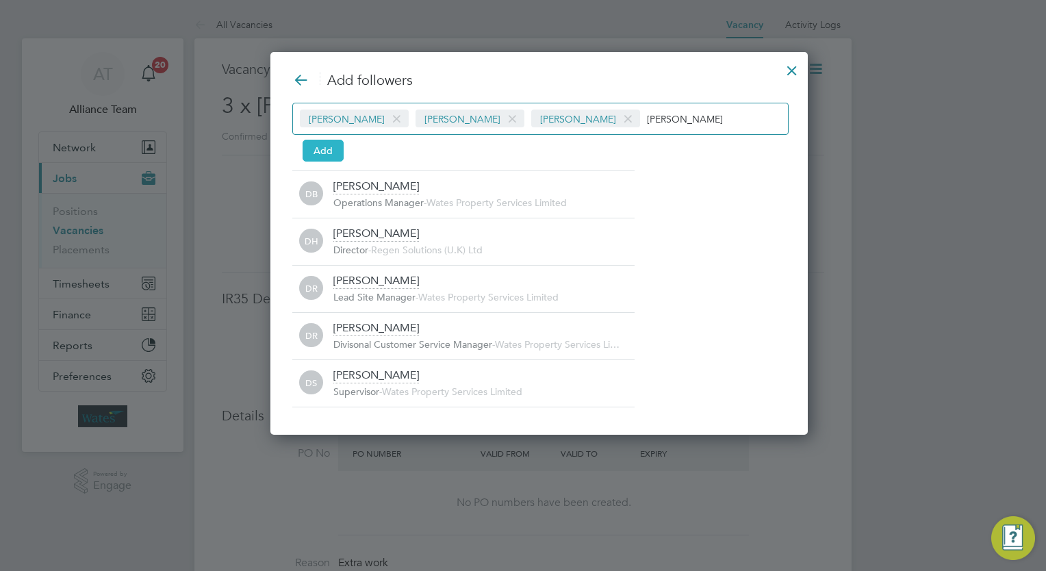
click at [324, 152] on button "Add" at bounding box center [322, 151] width 41 height 22
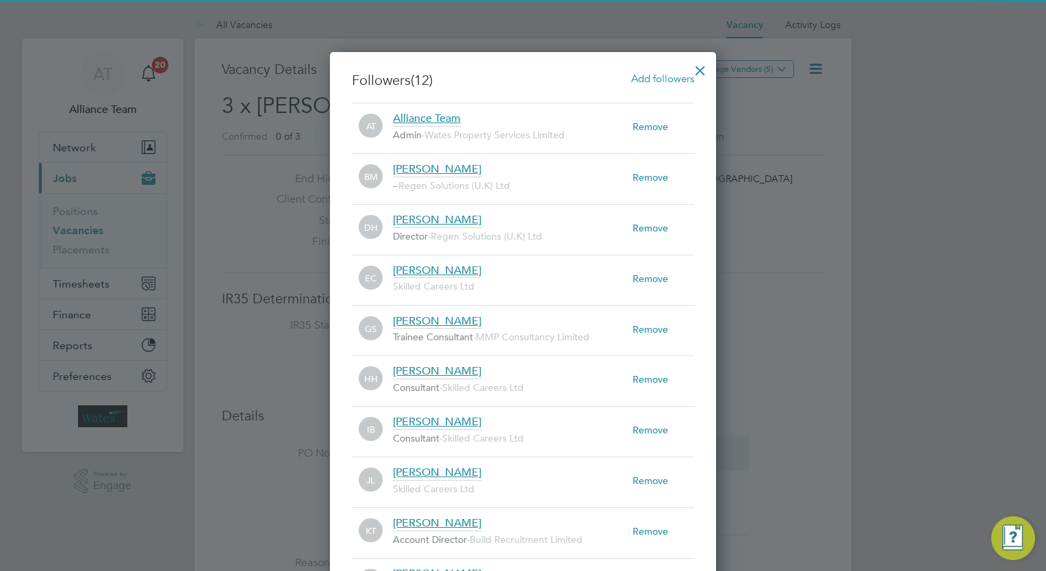
click at [694, 70] on div at bounding box center [700, 67] width 25 height 25
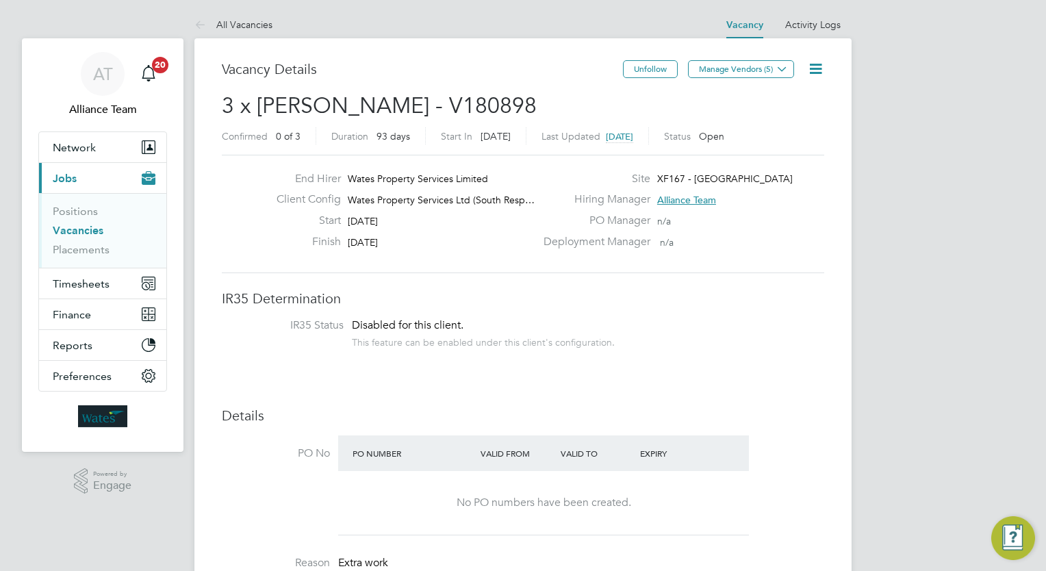
click at [426, 96] on span "3 x Carpenter BC - V180898" at bounding box center [379, 105] width 315 height 27
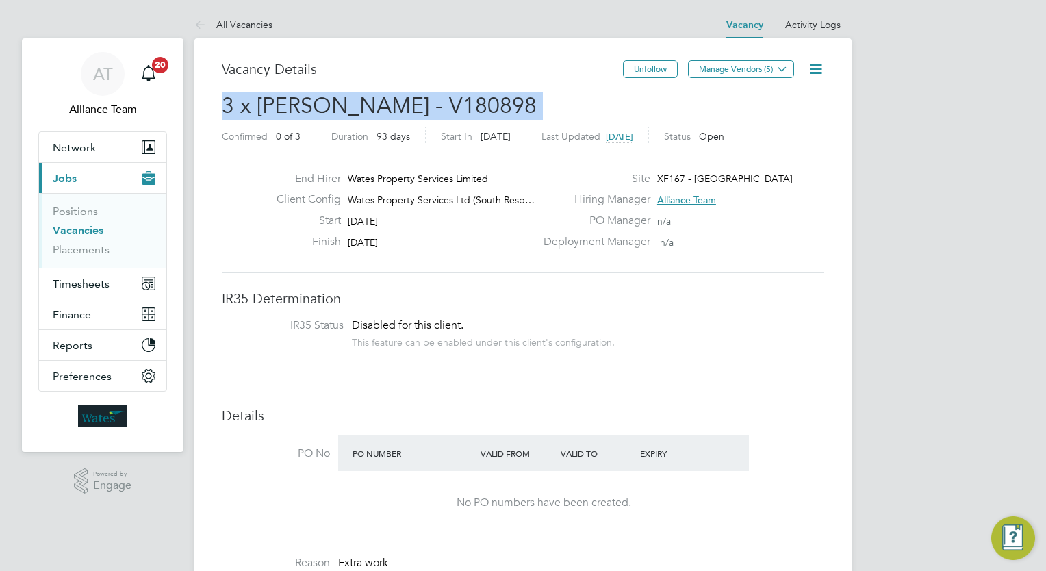
copy h2 "3 x Carpenter BC - V180898 Confirmed"
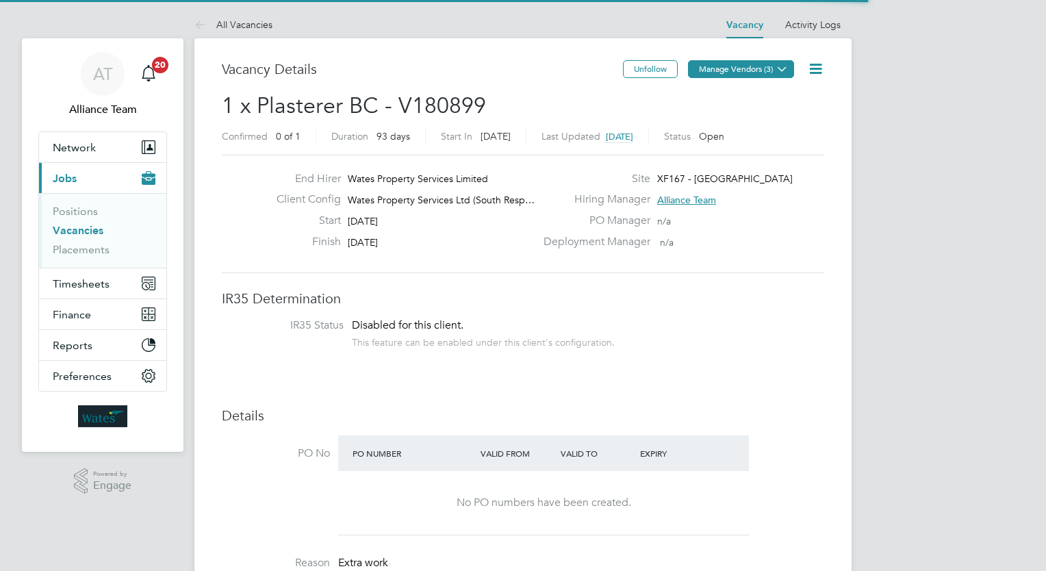
click at [762, 70] on button "Manage Vendors (3)" at bounding box center [741, 69] width 106 height 18
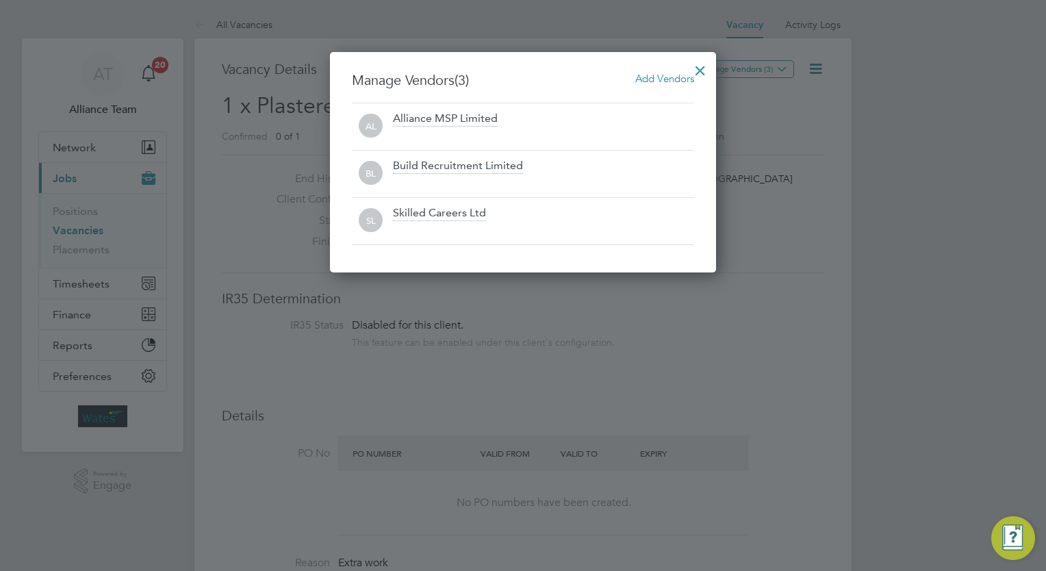
click at [668, 83] on span "Add Vendors" at bounding box center [664, 78] width 59 height 13
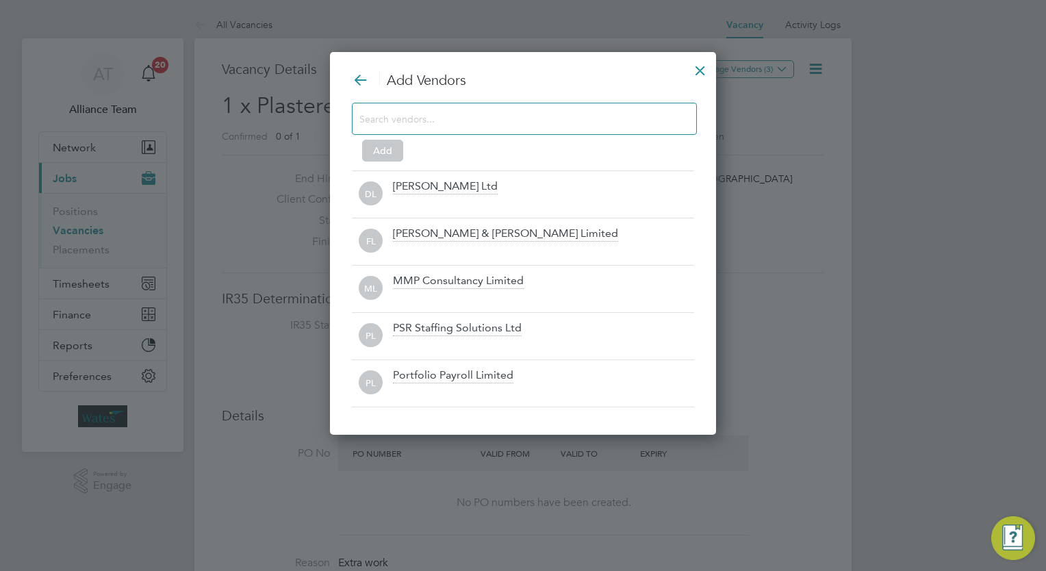
drag, startPoint x: 485, startPoint y: 192, endPoint x: 503, endPoint y: 141, distance: 53.9
click at [503, 141] on div "Add Vendors Add DL Daniel Owen Ltd FL Fawkes & Reece Limited ML MMP Consultancy…" at bounding box center [523, 239] width 342 height 336
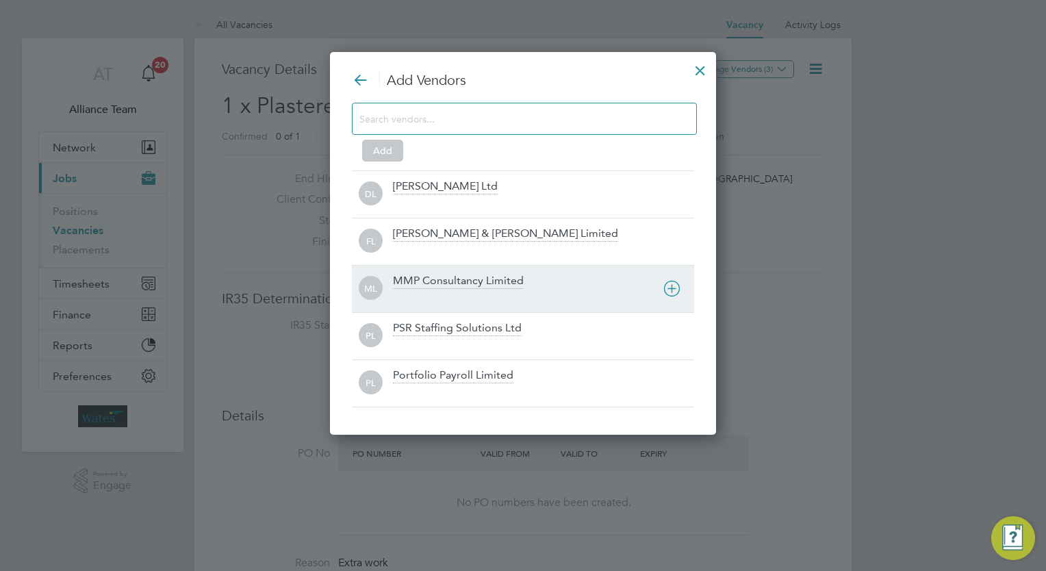
click at [458, 298] on div at bounding box center [543, 298] width 301 height 14
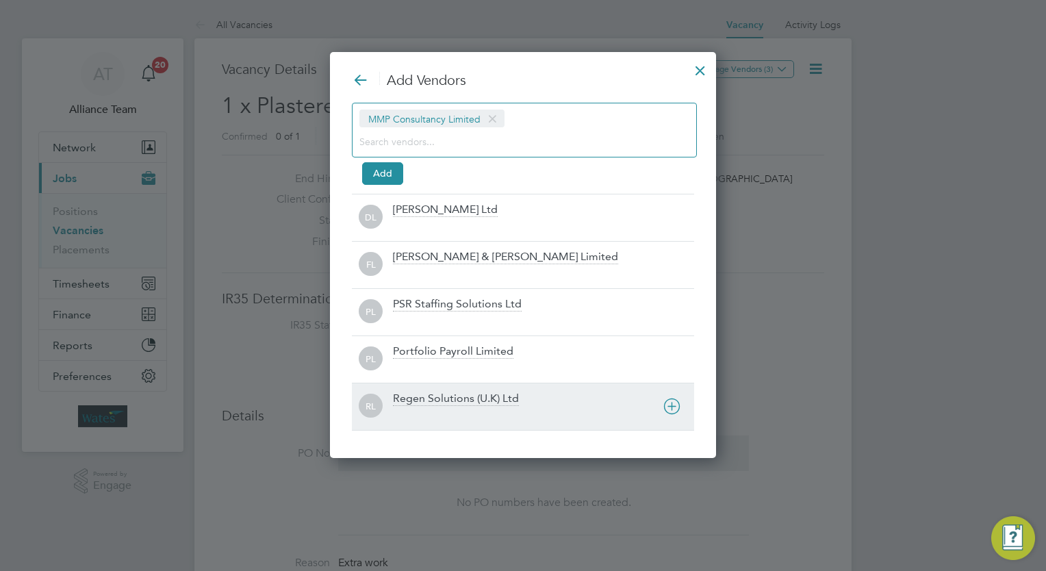
click at [428, 404] on div "Regen Solutions (U.K) Ltd" at bounding box center [456, 398] width 126 height 15
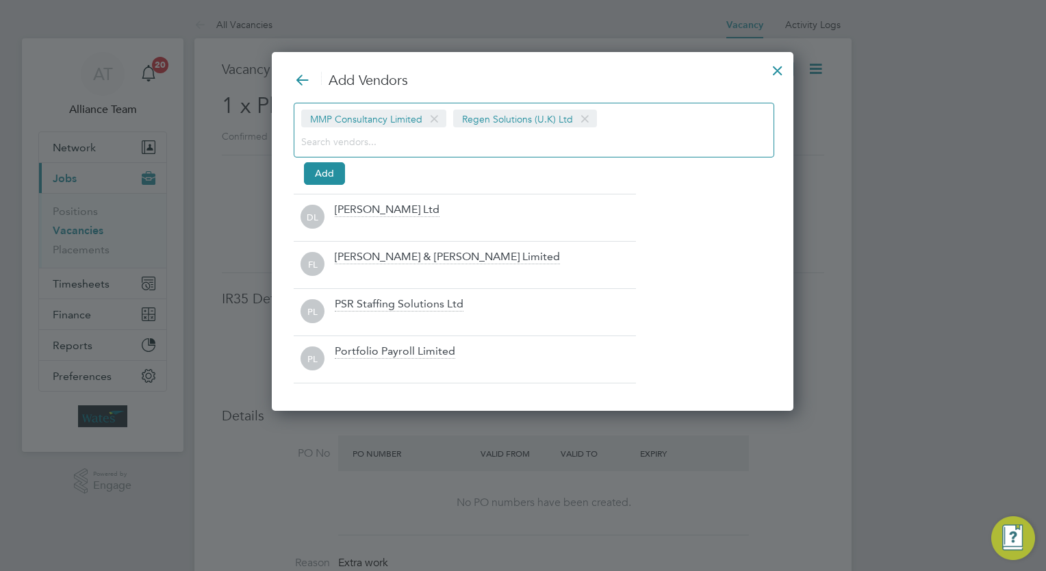
scroll to position [357, 502]
click at [334, 167] on button "Add" at bounding box center [324, 173] width 41 height 22
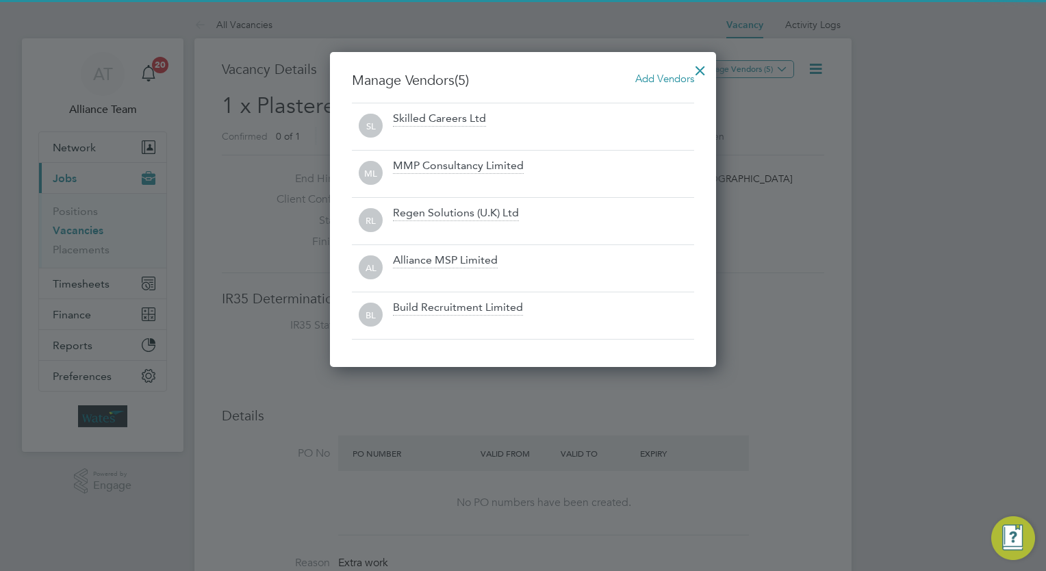
click at [701, 70] on div at bounding box center [700, 67] width 25 height 25
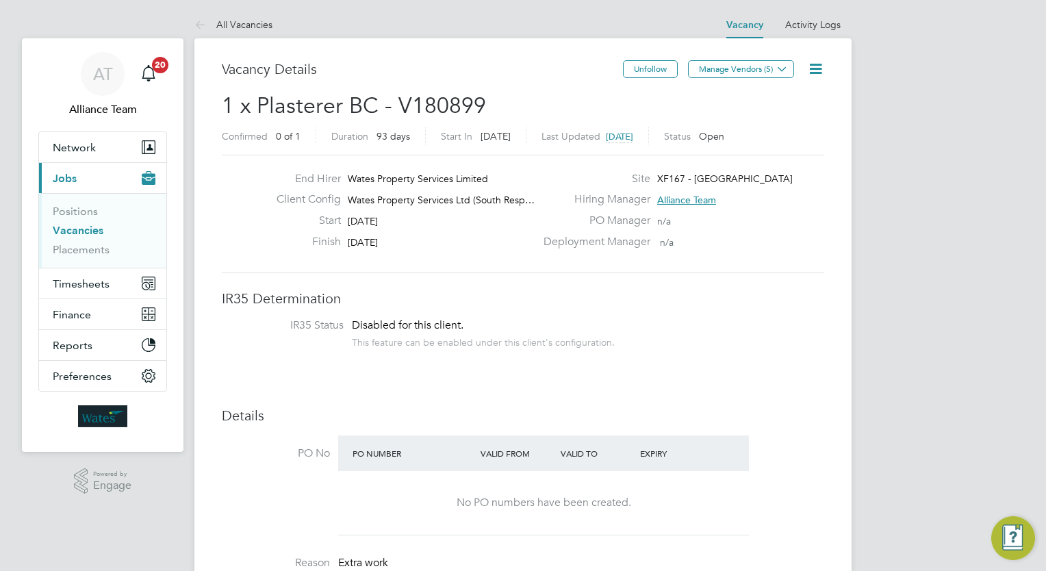
click at [820, 77] on icon at bounding box center [815, 68] width 17 height 17
click at [777, 142] on li "Followers" at bounding box center [782, 147] width 79 height 19
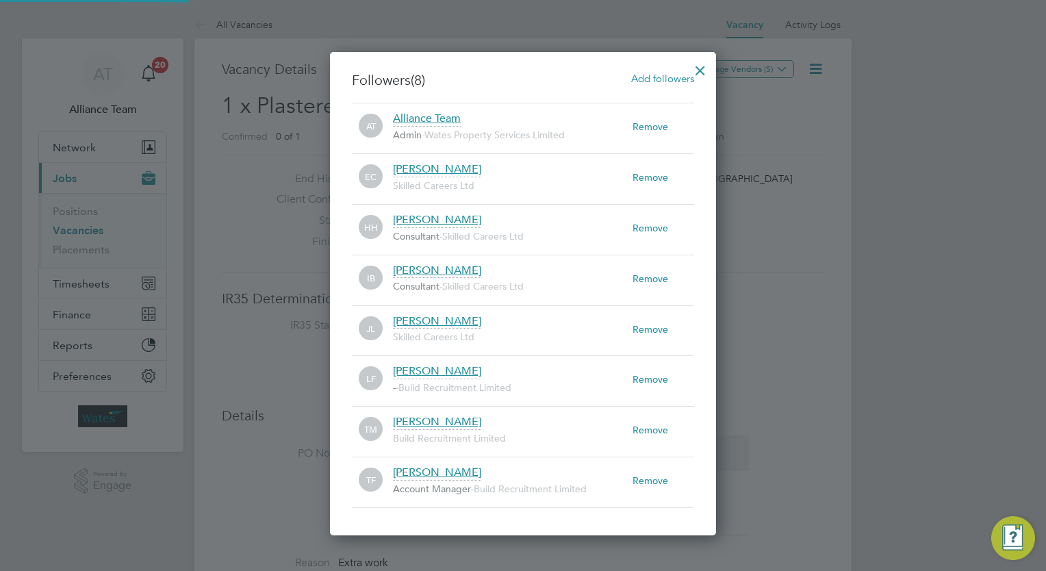
scroll to position [7, 6]
click at [649, 78] on span "Add followers" at bounding box center [662, 78] width 63 height 13
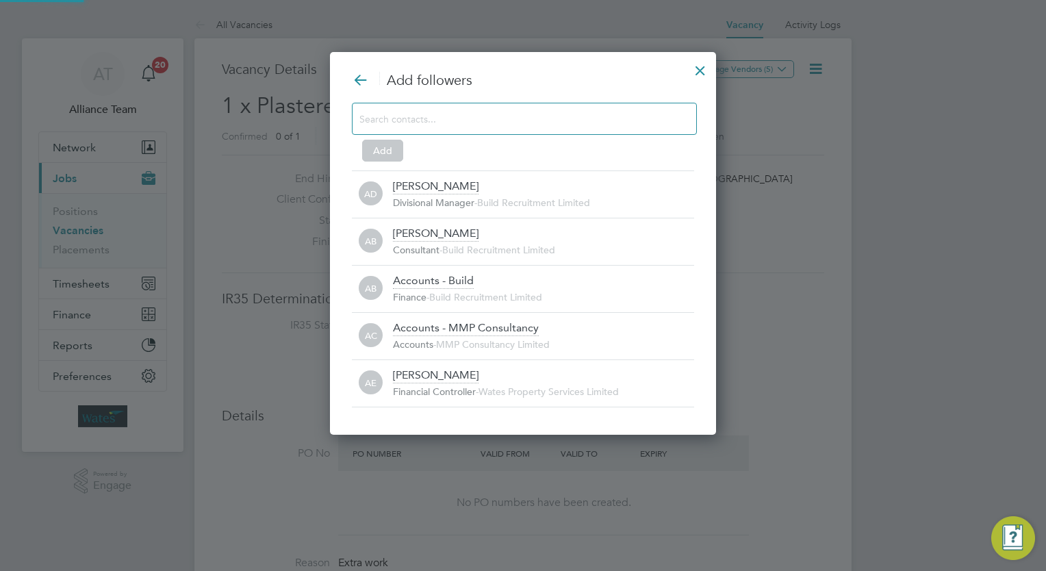
click at [478, 129] on div at bounding box center [524, 119] width 345 height 32
click at [471, 120] on input at bounding box center [513, 119] width 308 height 18
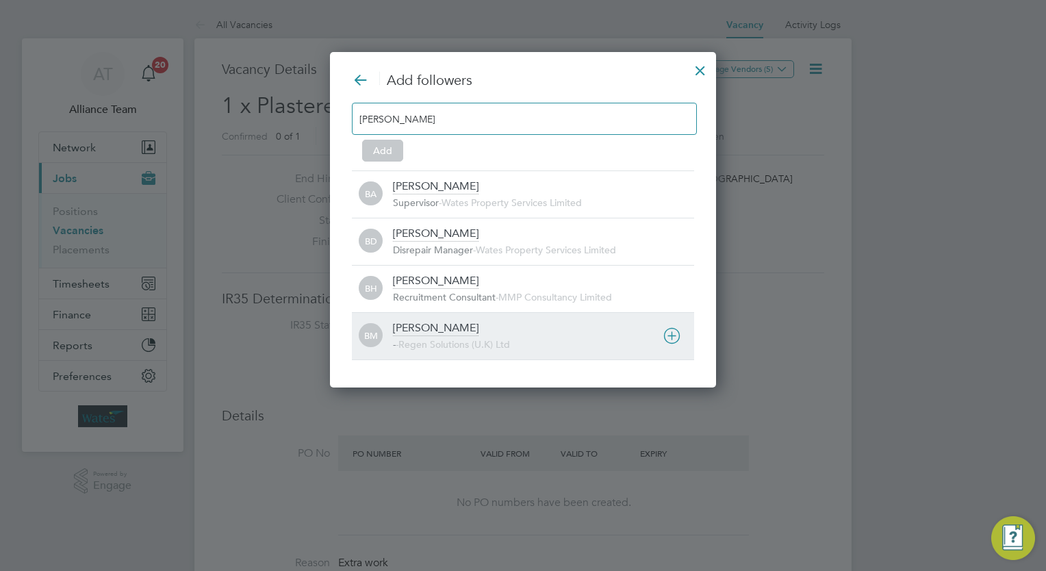
type input "billy"
click at [449, 338] on span "Regen Solutions (U.K) Ltd" at bounding box center [454, 344] width 112 height 12
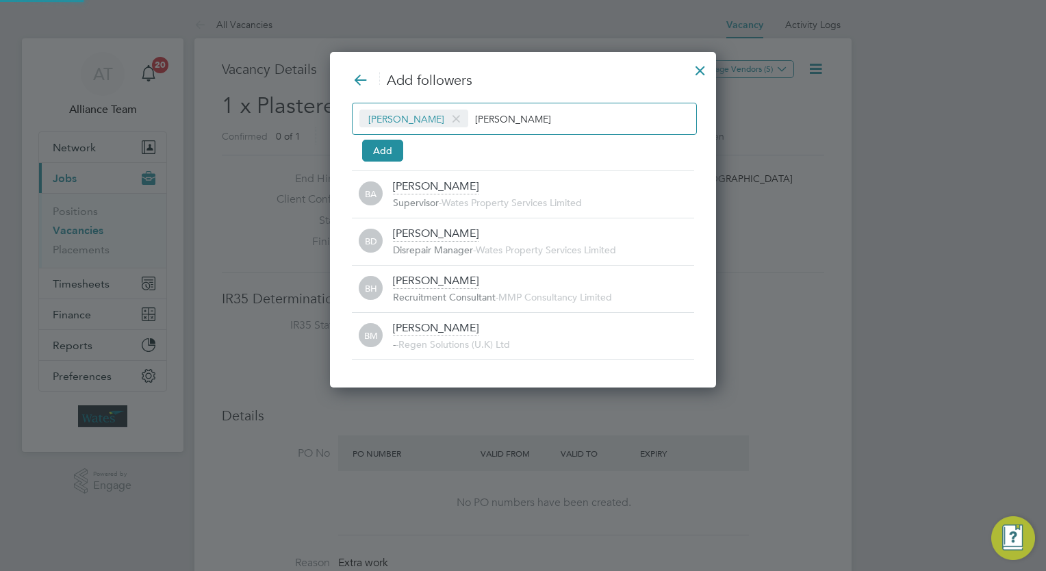
click at [517, 120] on input "billy" at bounding box center [518, 119] width 86 height 18
type input "b"
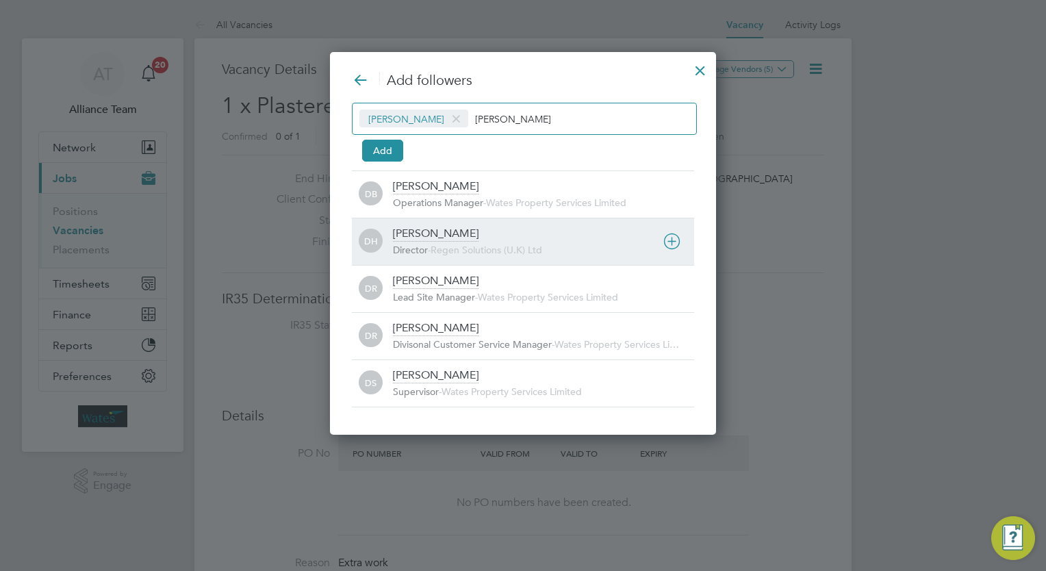
type input "darren"
click at [448, 248] on span "Regen Solutions (U.K) Ltd" at bounding box center [486, 250] width 112 height 12
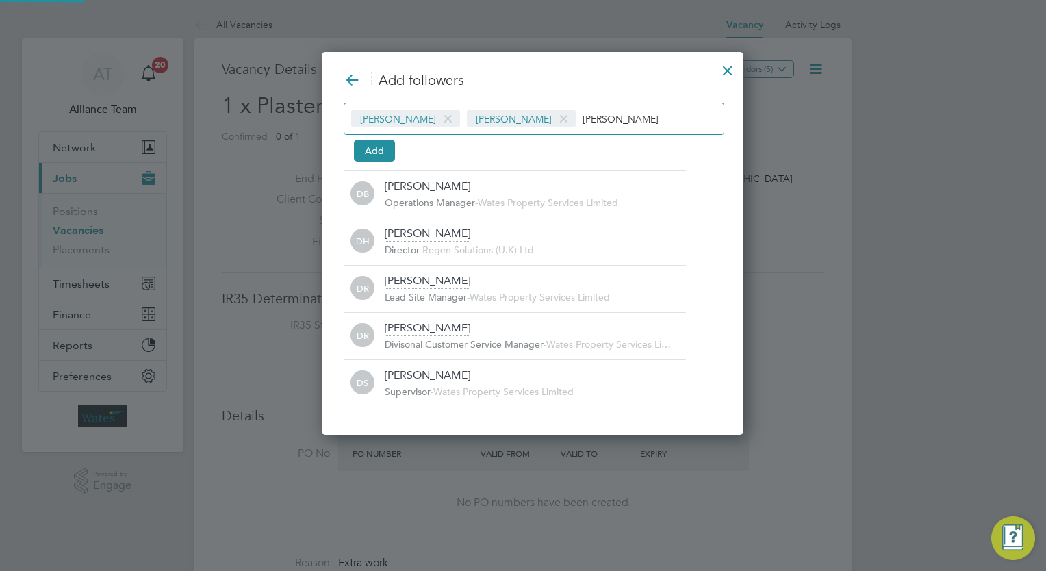
click at [616, 127] on div "Billy Mcnamara Darren Hartman darren" at bounding box center [534, 119] width 381 height 32
type input "d"
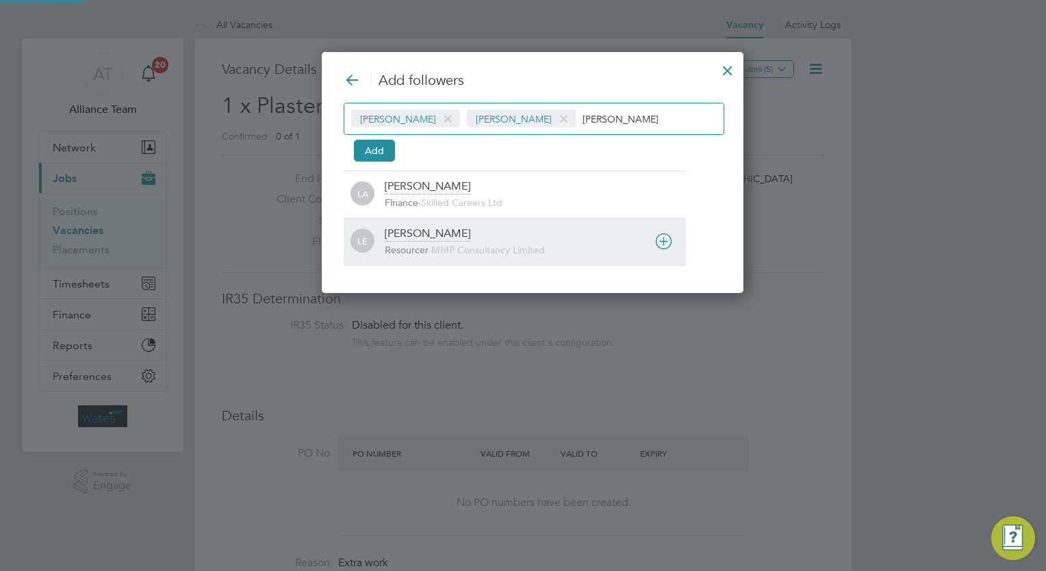
type input "libby"
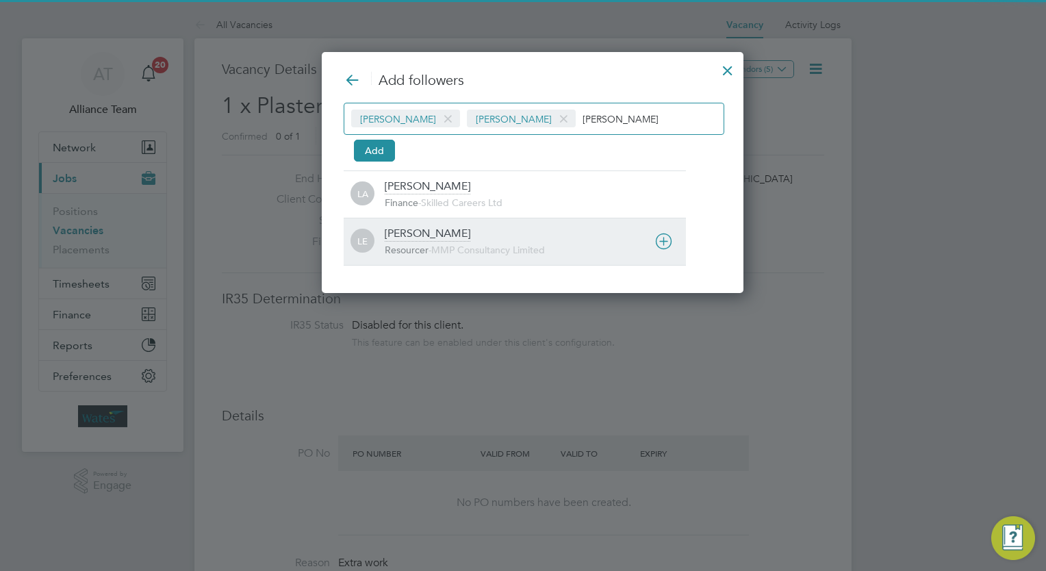
click at [470, 261] on div "LE Libby Evans Resourcer - MMP Consultancy Limited" at bounding box center [515, 241] width 342 height 47
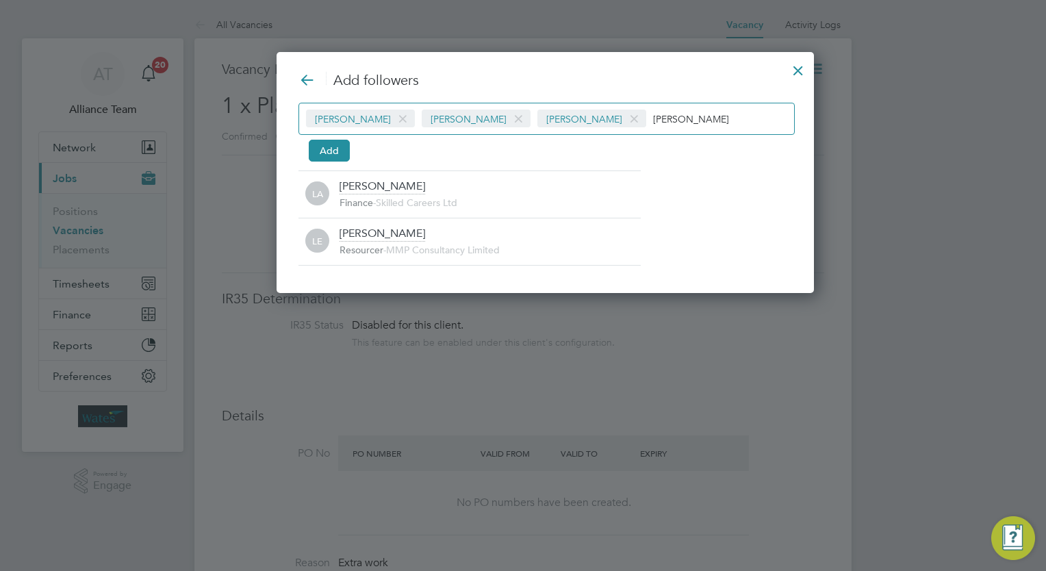
click at [671, 116] on input "libby" at bounding box center [696, 119] width 86 height 18
type input "l"
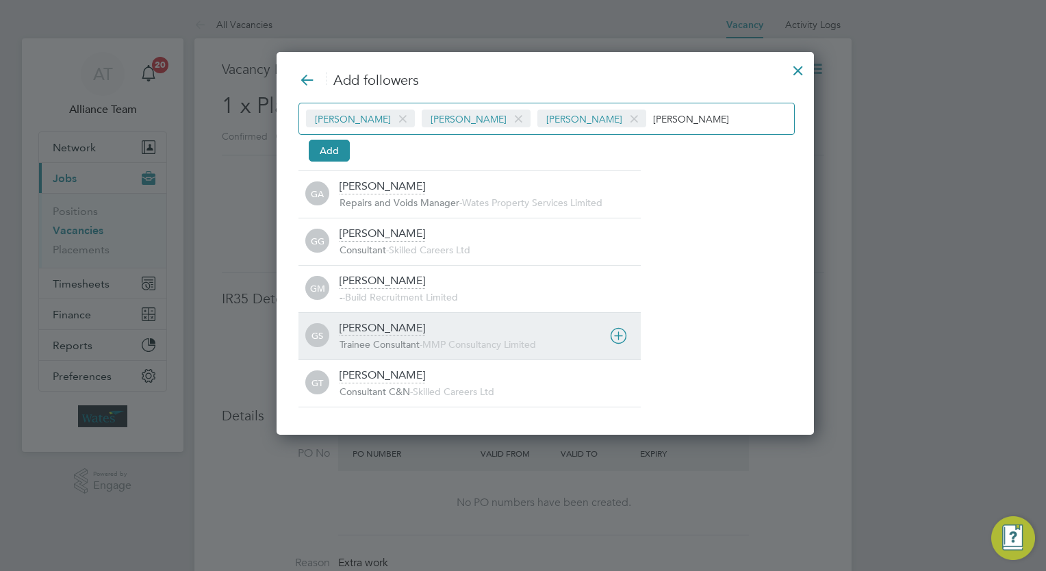
type input "george"
click at [382, 348] on span "Trainee Consultant" at bounding box center [379, 344] width 80 height 12
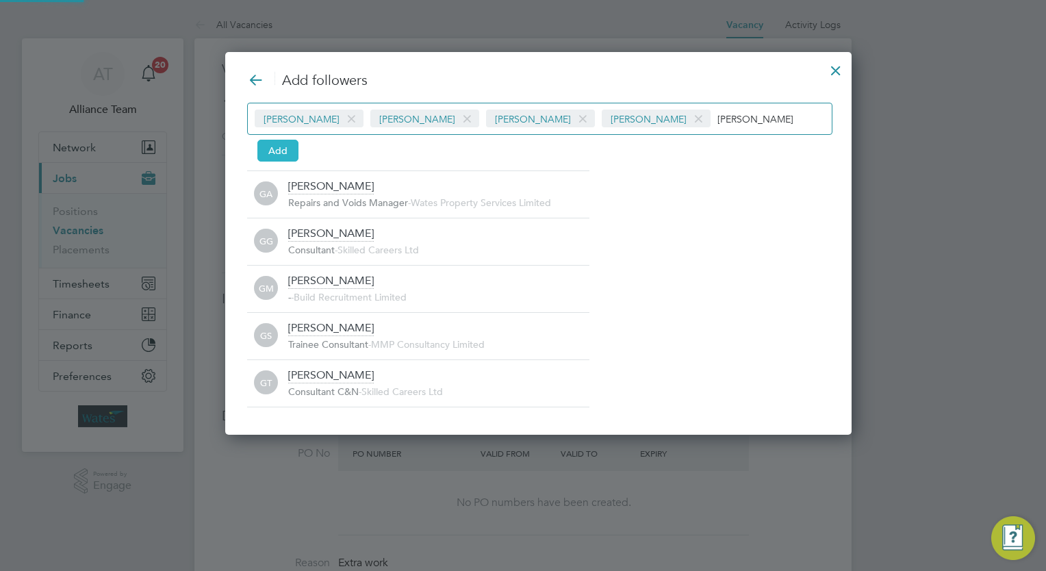
click at [282, 155] on button "Add" at bounding box center [277, 151] width 41 height 22
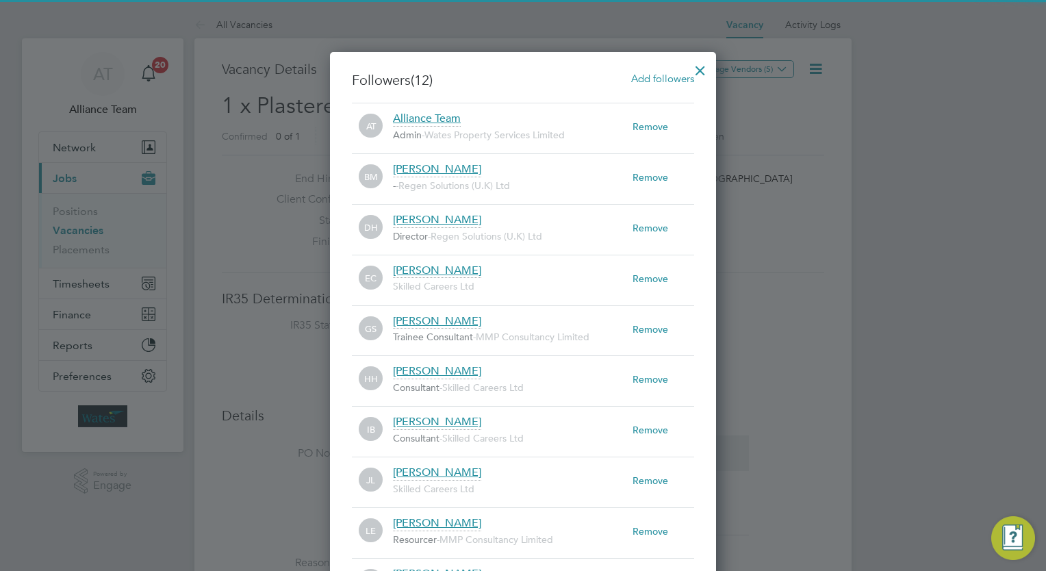
click at [699, 70] on div at bounding box center [700, 67] width 25 height 25
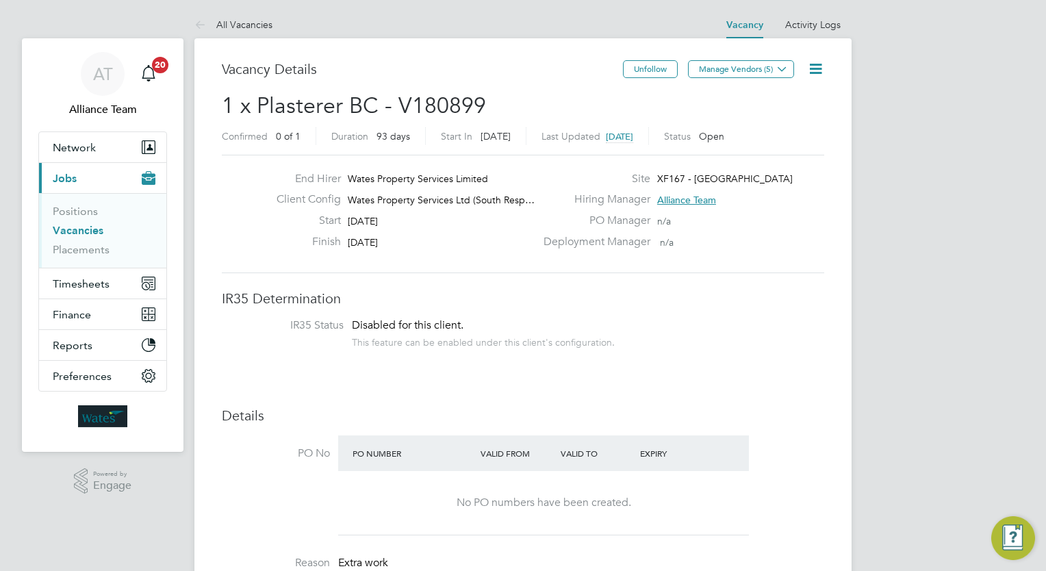
click at [372, 113] on span "1 x Plasterer BC - V180899" at bounding box center [354, 105] width 264 height 27
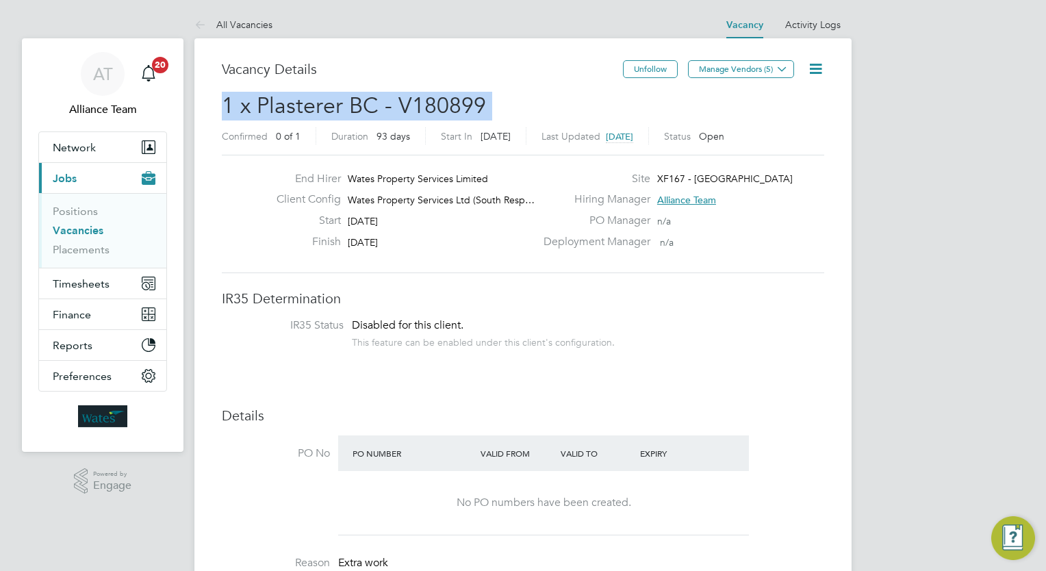
click at [372, 113] on span "1 x Plasterer BC - V180899" at bounding box center [354, 105] width 264 height 27
copy h2 "1 x Plasterer BC - V180899 Confirmed"
click at [90, 228] on link "Vacancies" at bounding box center [78, 230] width 51 height 13
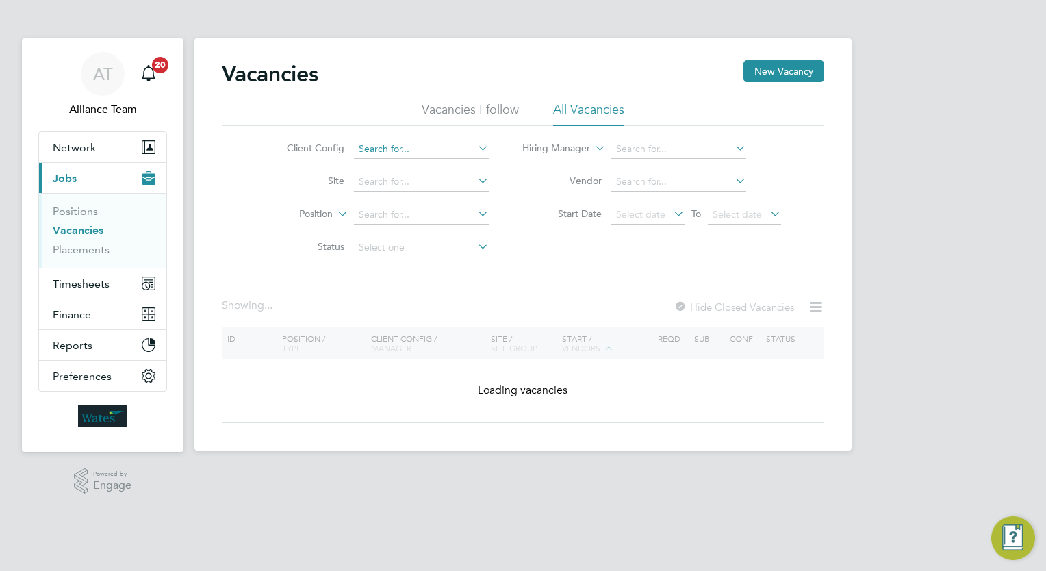
click at [437, 157] on input at bounding box center [421, 149] width 135 height 19
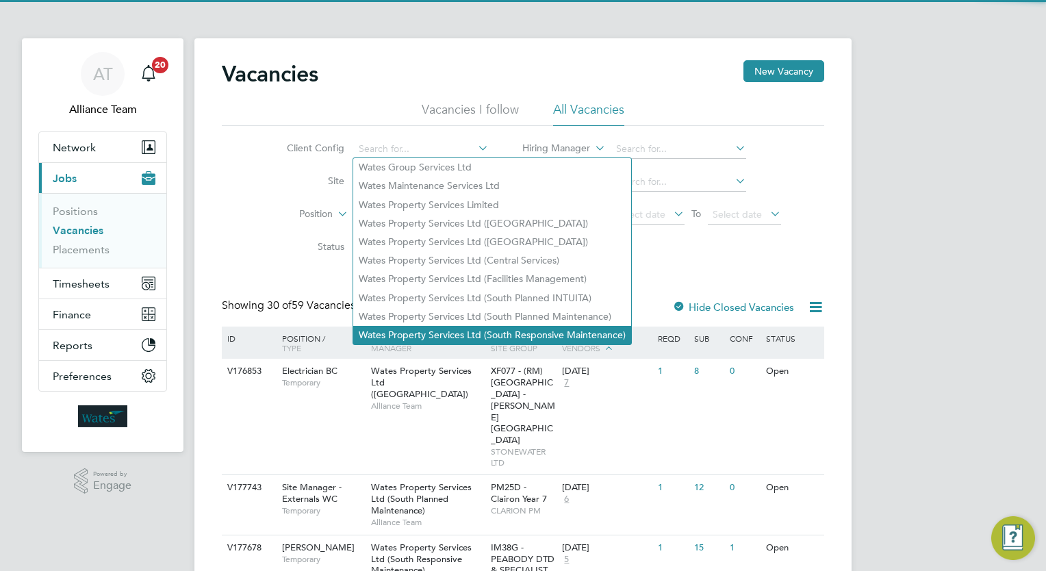
click at [536, 341] on li "Wates Property Services Ltd (South Responsive Maintenance)" at bounding box center [492, 335] width 278 height 18
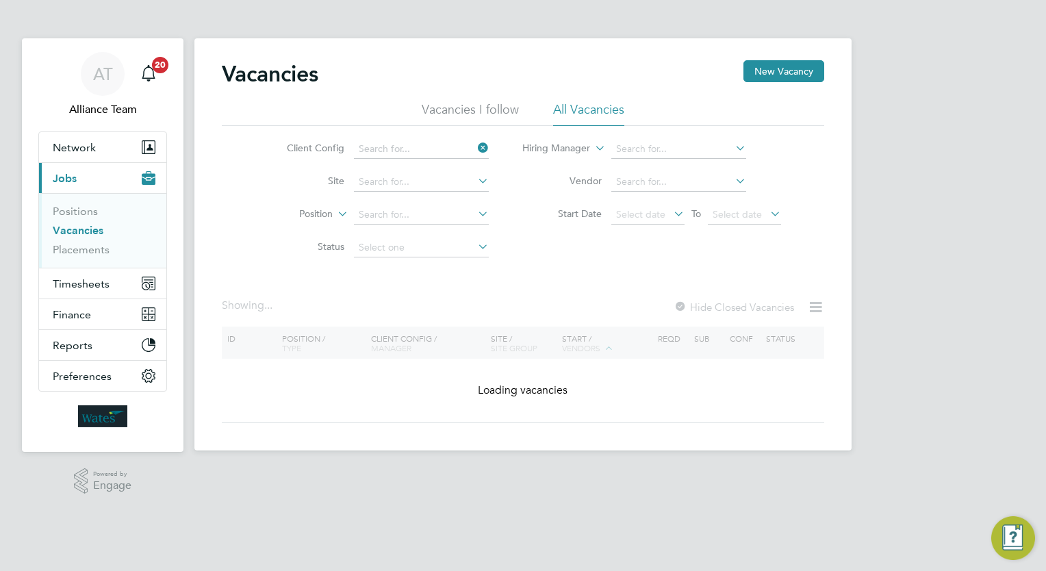
type input "Wates Property Services Ltd (South Responsive Maintenance)"
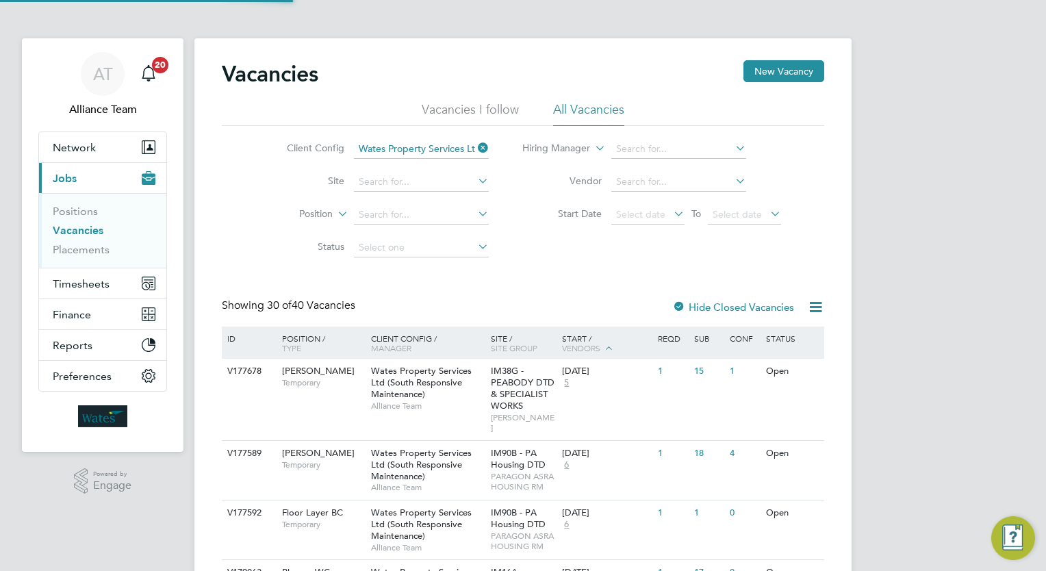
click at [430, 182] on input at bounding box center [421, 181] width 135 height 19
click at [431, 185] on input "hammers" at bounding box center [421, 181] width 135 height 19
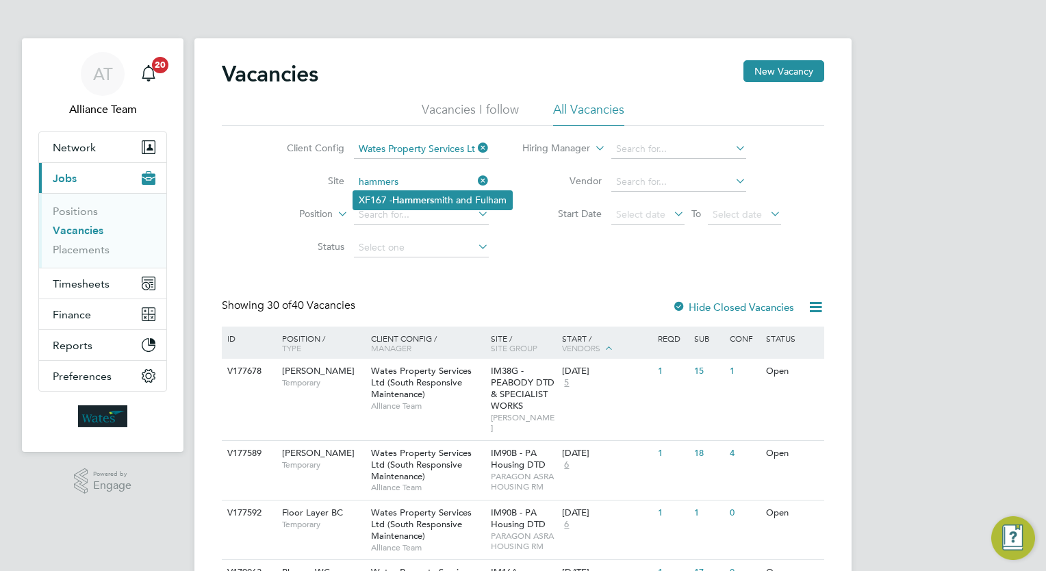
click at [434, 197] on b "Hammers" at bounding box center [413, 200] width 42 height 12
type input "XF167 - [GEOGRAPHIC_DATA]"
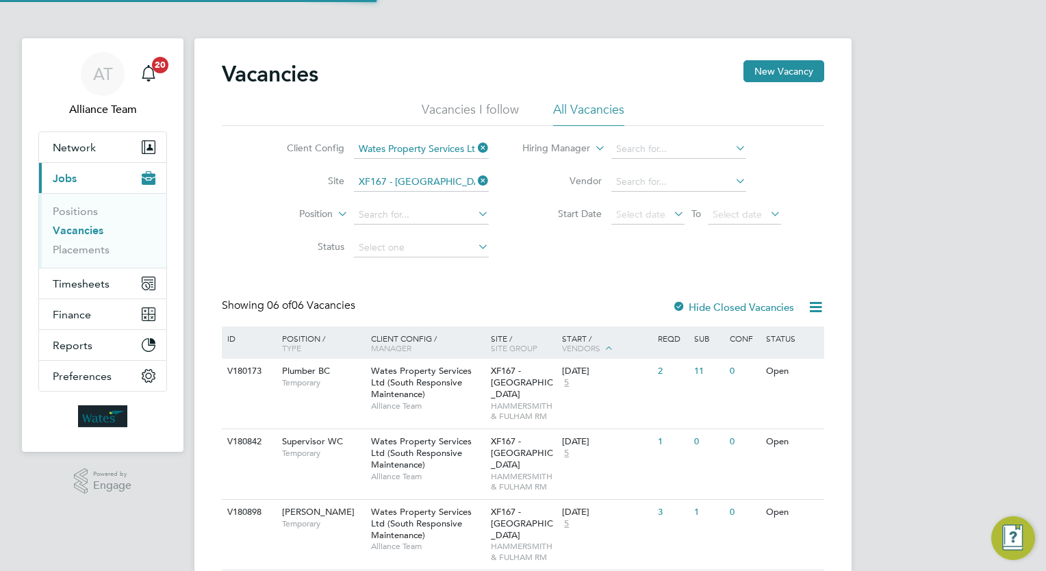
click at [574, 302] on div "Showing 06 of 06 Vacancies Hide Closed Vacancies" at bounding box center [523, 312] width 602 height 28
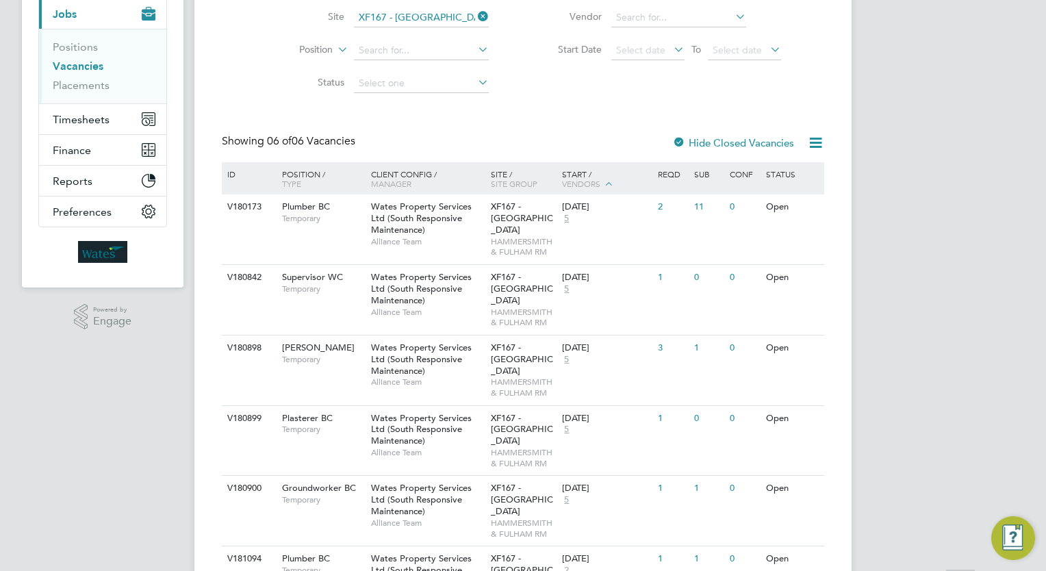
scroll to position [258, 0]
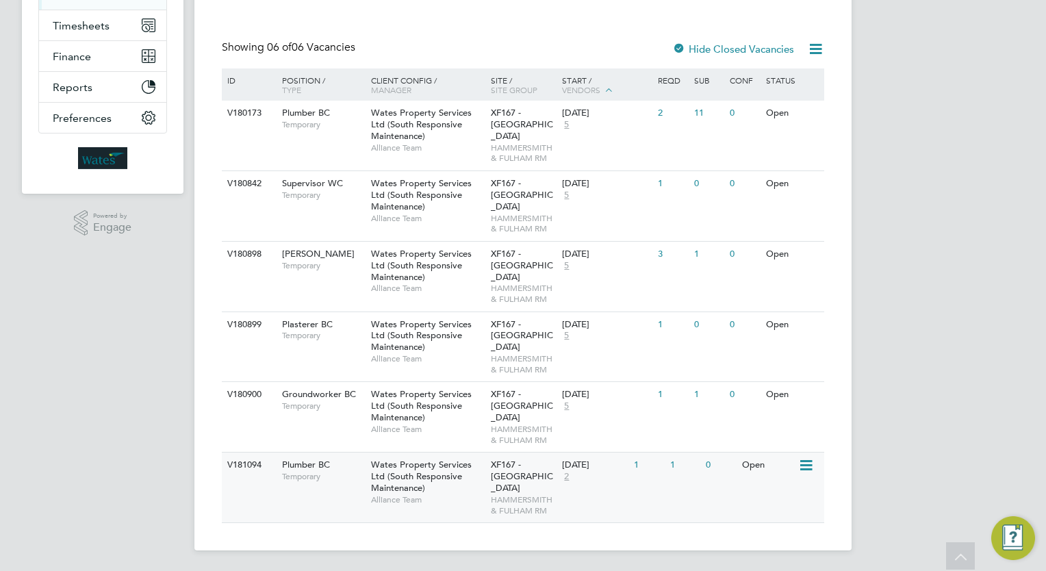
click at [624, 472] on div "06 Oct 2025 2" at bounding box center [594, 470] width 72 height 37
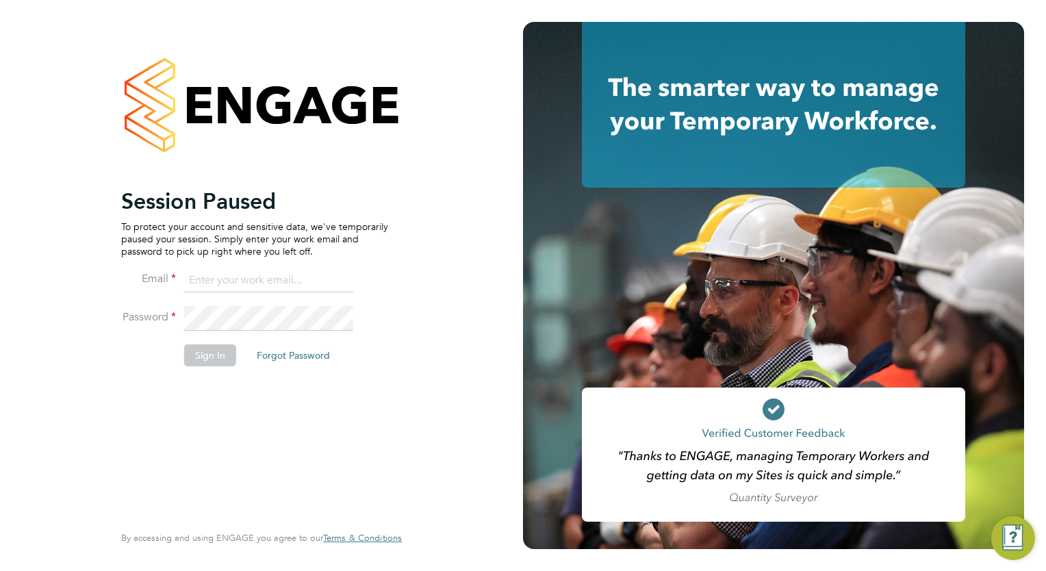
type input "wates@alliance-msp.co.uk"
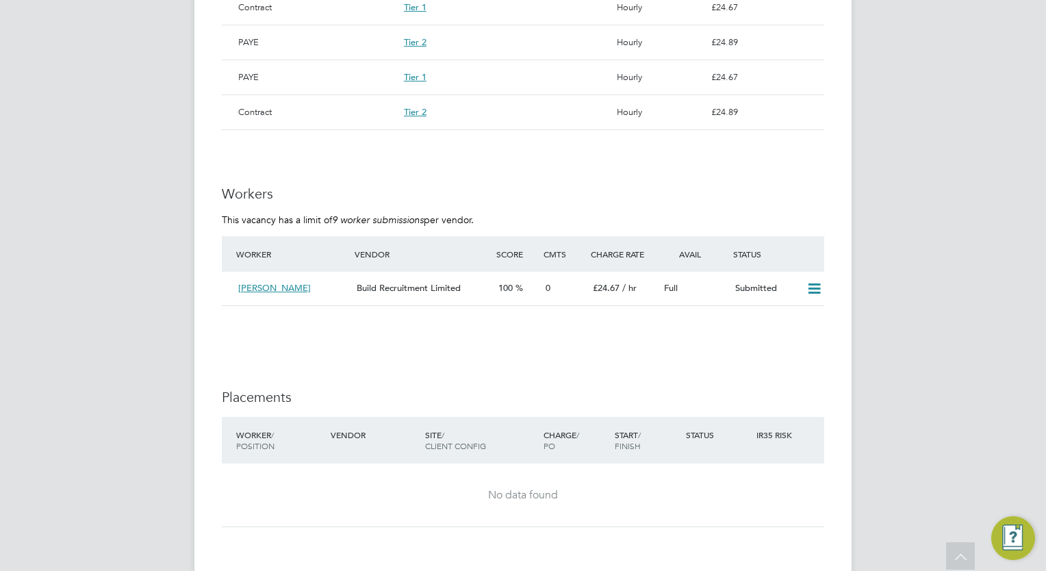
scroll to position [1095, 0]
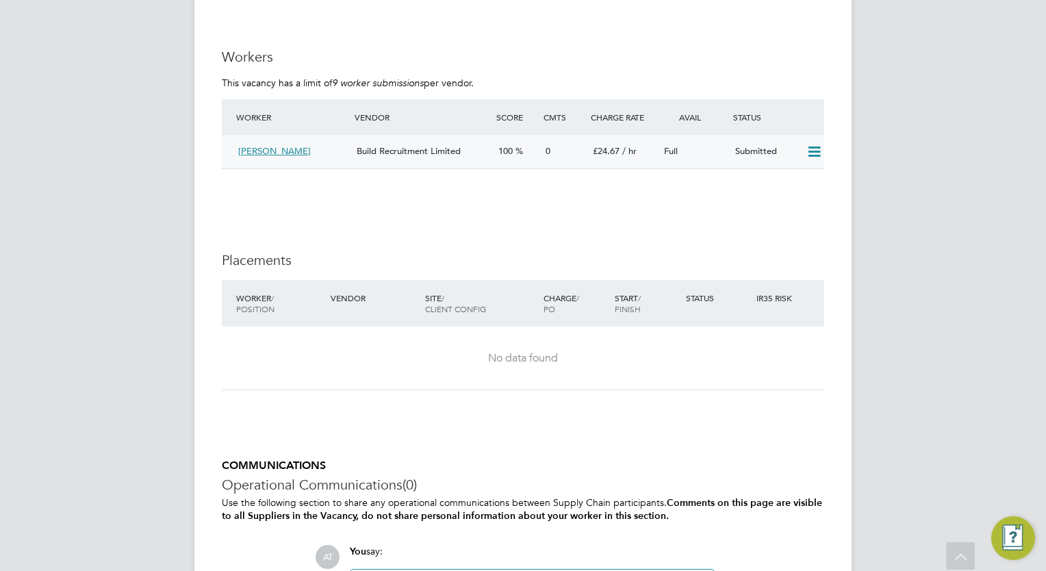
click at [814, 151] on icon at bounding box center [814, 151] width 17 height 11
click at [793, 183] on li "Offer" at bounding box center [797, 179] width 48 height 19
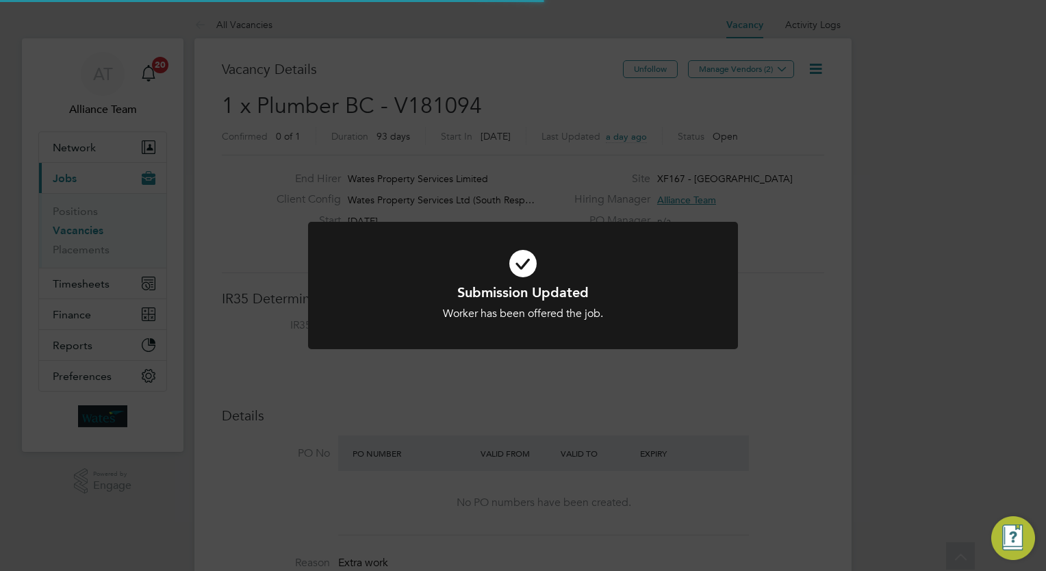
scroll to position [24, 214]
click at [904, 234] on div "Submission Updated Worker has been offered the job. Cancel Okay" at bounding box center [523, 285] width 1046 height 571
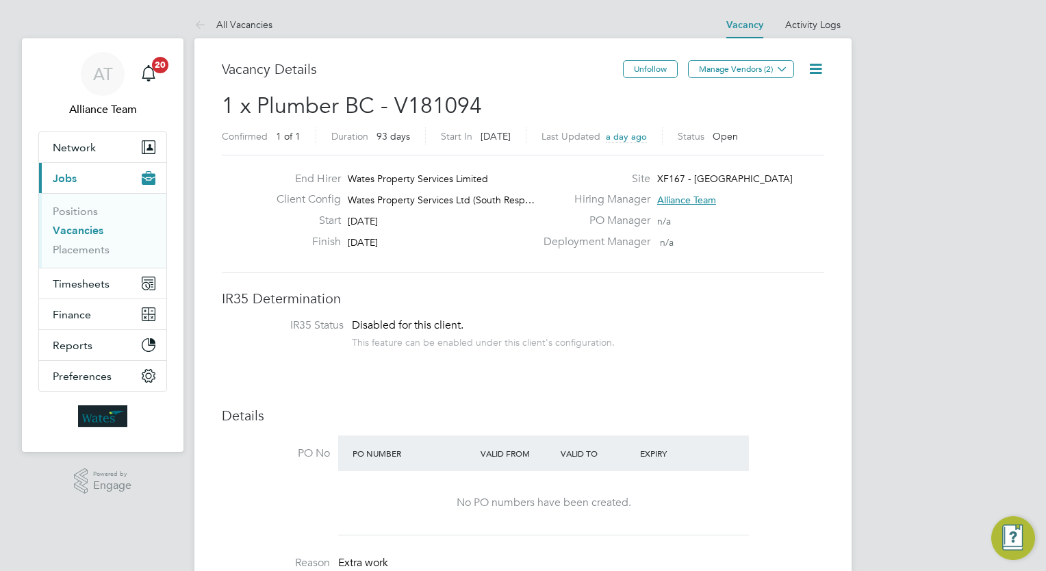
click at [813, 73] on icon at bounding box center [815, 68] width 17 height 17
click at [775, 120] on li "Update Status" at bounding box center [782, 120] width 79 height 19
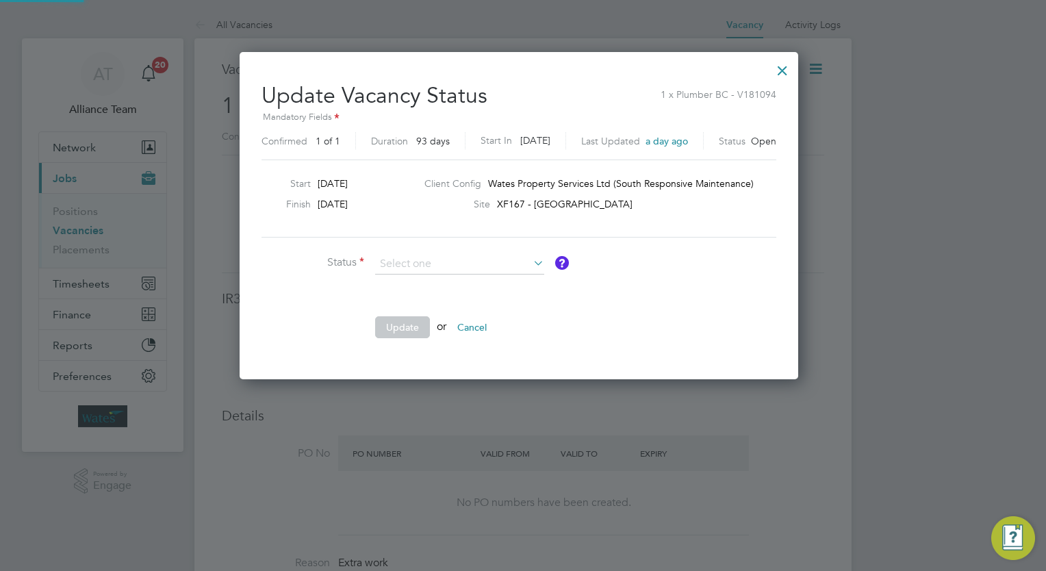
scroll to position [325, 567]
click at [465, 269] on input at bounding box center [459, 264] width 169 height 21
click at [454, 279] on li "Completed" at bounding box center [460, 281] width 170 height 18
type input "Completed"
click at [416, 322] on button "Update" at bounding box center [402, 327] width 55 height 22
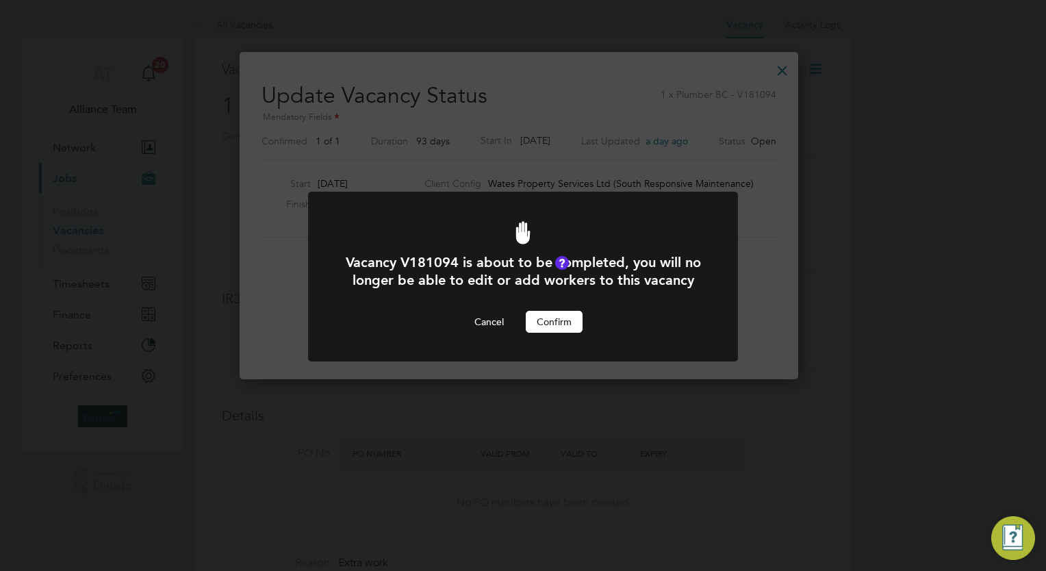
click at [572, 322] on div "Vacancy V181094 is about to be completed, you will no longer be able to edit or…" at bounding box center [523, 292] width 356 height 79
click at [572, 330] on button "Confirm" at bounding box center [554, 322] width 57 height 22
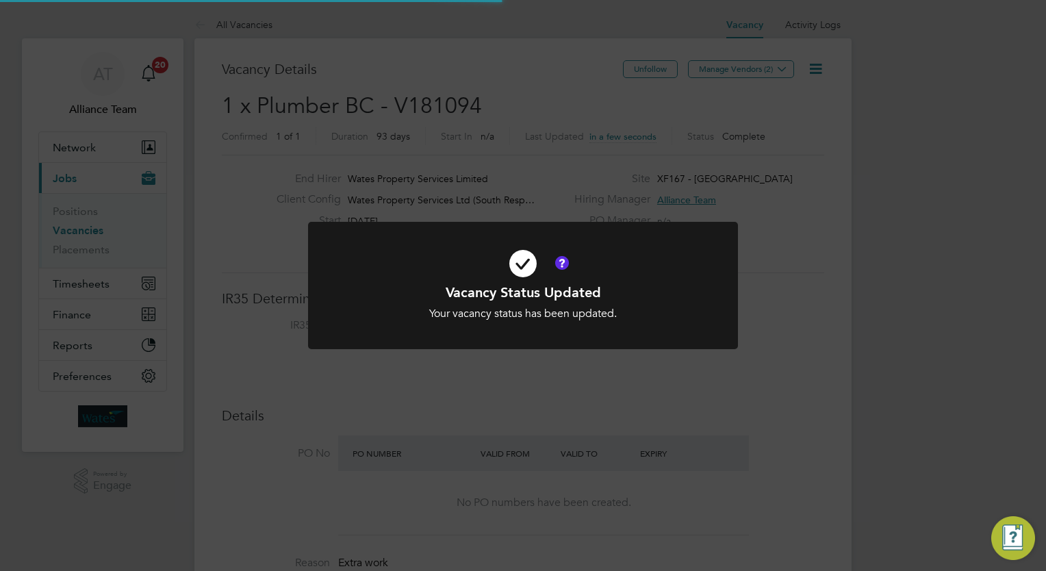
scroll to position [6, 7]
click at [909, 283] on div "Vacancy Status Updated Your vacancy status has been updated. Cancel Okay" at bounding box center [523, 285] width 1046 height 571
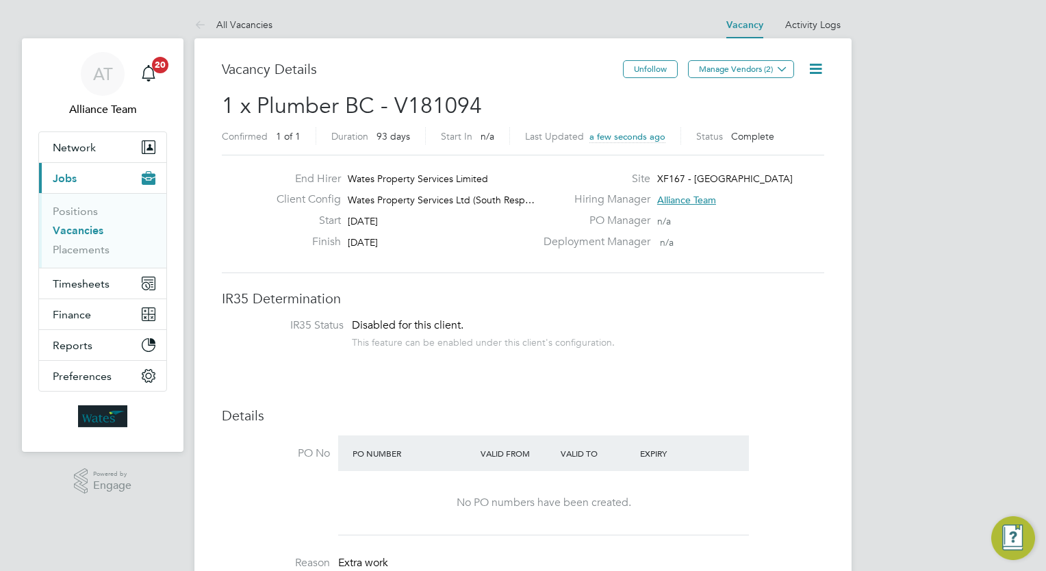
click at [87, 227] on link "Vacancies" at bounding box center [78, 230] width 51 height 13
